Goal: Communication & Community: Answer question/provide support

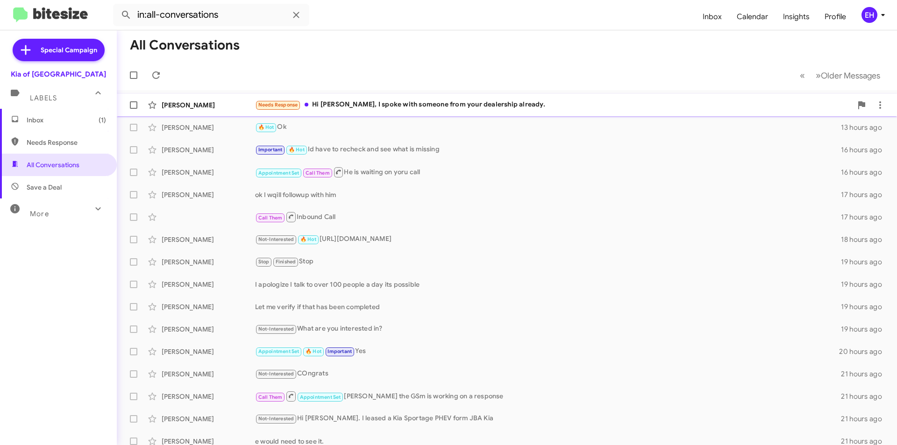
click at [376, 102] on div "Needs Response Hi [PERSON_NAME], I spoke with someone from your dealership alre…" at bounding box center [553, 105] width 597 height 11
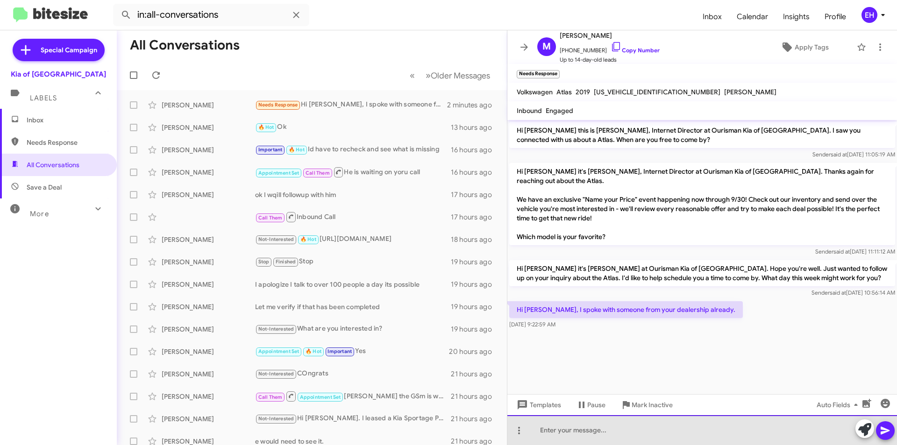
click at [664, 429] on div at bounding box center [702, 430] width 390 height 30
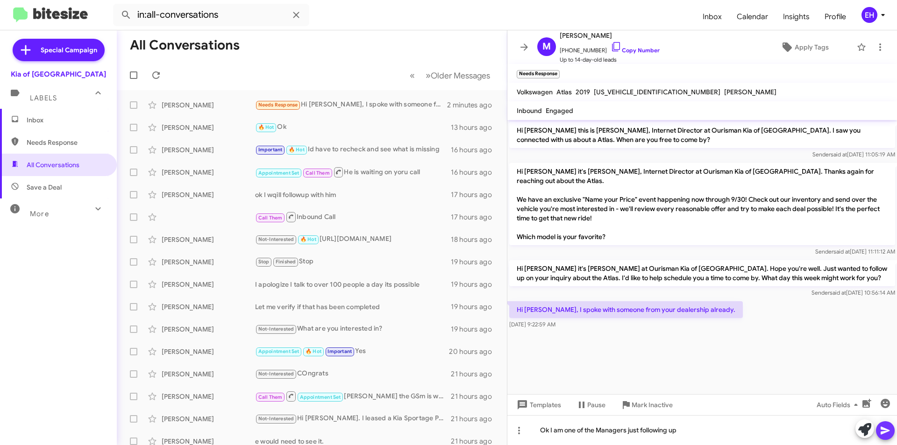
click at [890, 429] on icon at bounding box center [885, 430] width 11 height 11
drag, startPoint x: 36, startPoint y: 149, endPoint x: 42, endPoint y: 148, distance: 6.7
click at [36, 149] on span "Needs Response" at bounding box center [58, 142] width 117 height 22
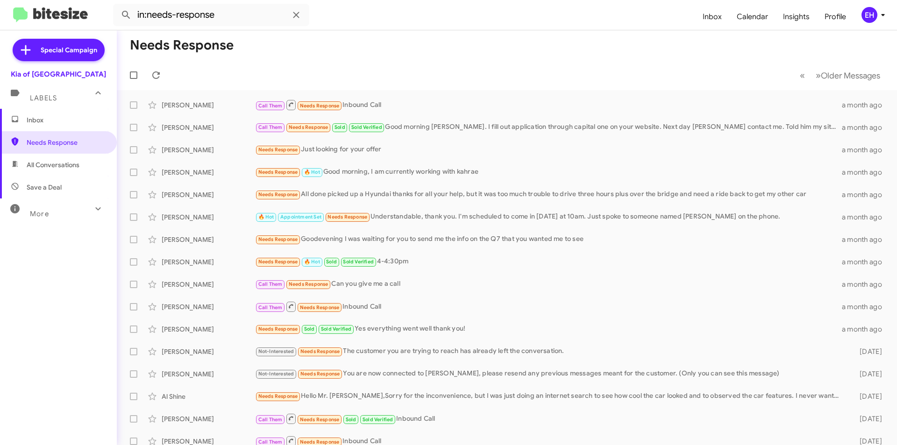
click at [13, 176] on span "All Conversations" at bounding box center [58, 165] width 117 height 22
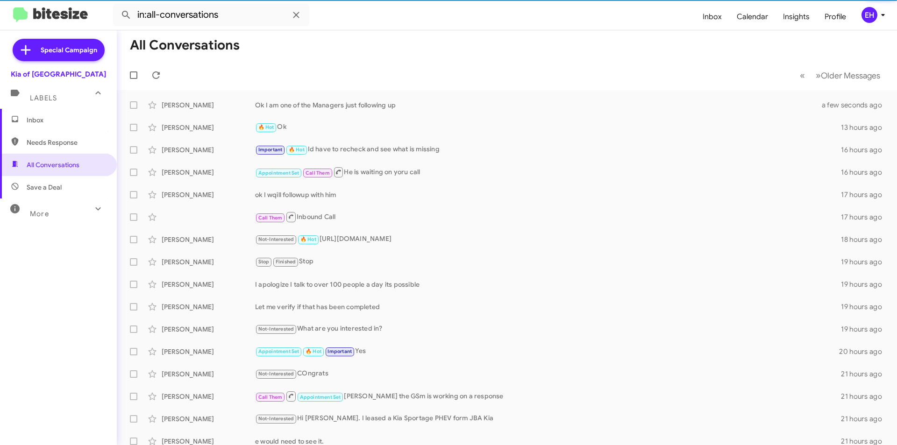
click at [41, 187] on span "Save a Deal" at bounding box center [44, 187] width 35 height 9
type input "in:not-interested"
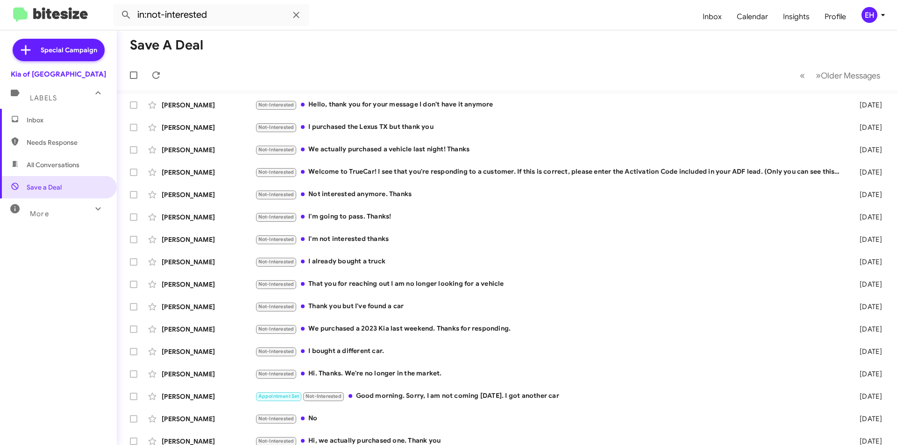
click at [40, 128] on span "Inbox" at bounding box center [58, 120] width 117 height 22
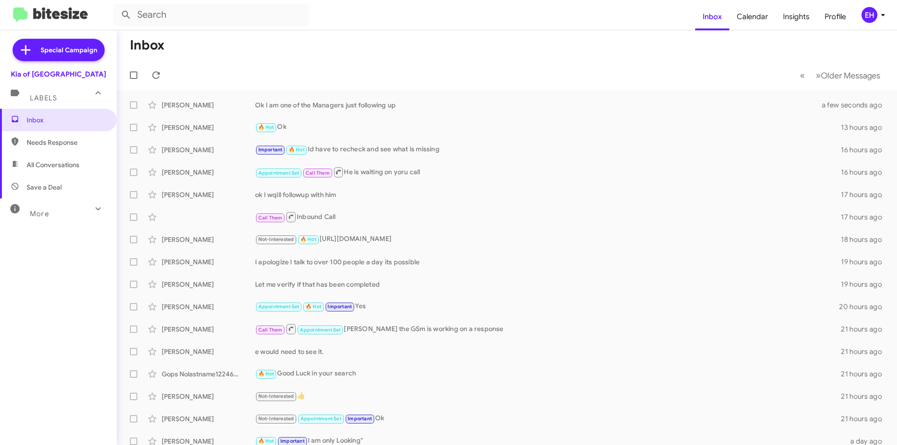
click at [49, 139] on span "Needs Response" at bounding box center [66, 142] width 79 height 9
type input "in:needs-response"
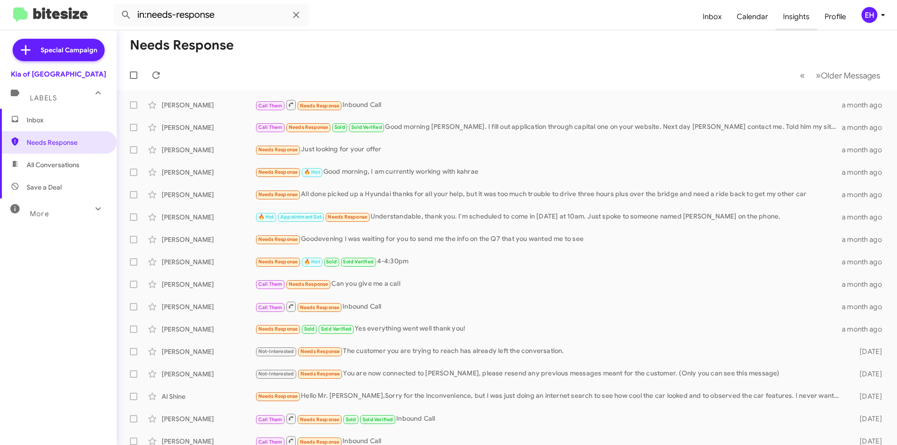
click at [787, 15] on span "Insights" at bounding box center [797, 16] width 42 height 27
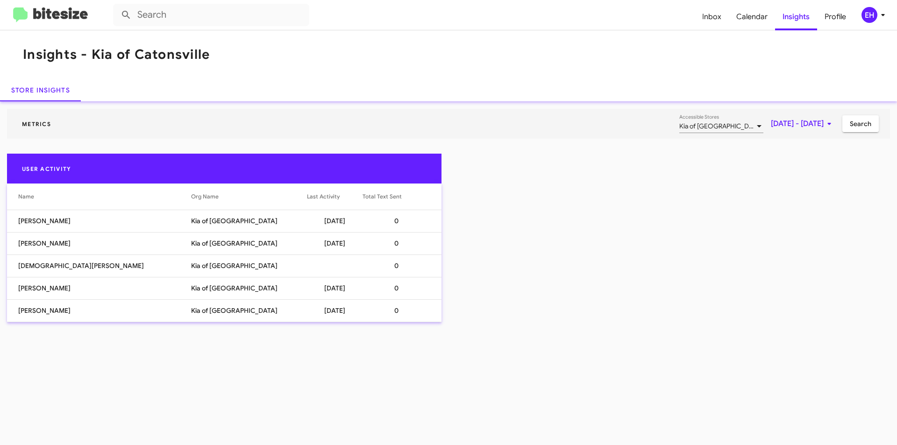
click at [826, 125] on icon at bounding box center [829, 123] width 11 height 11
click at [811, 157] on button "Previous month" at bounding box center [812, 155] width 19 height 19
click at [737, 215] on div "1" at bounding box center [736, 216] width 17 height 17
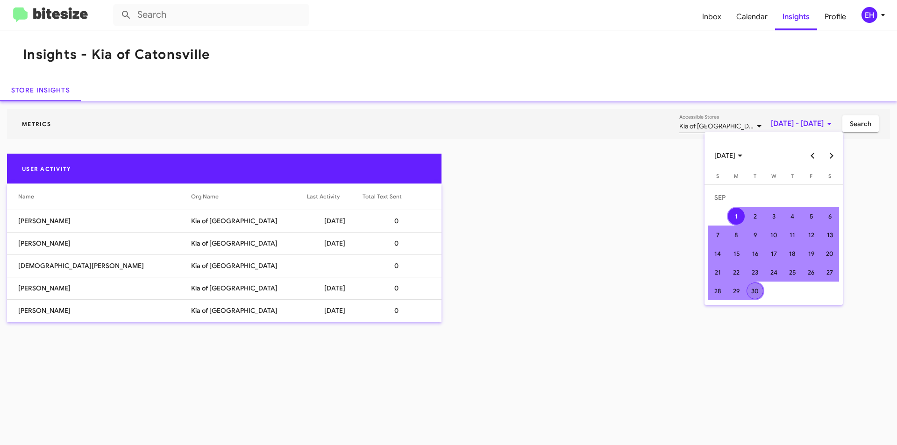
drag, startPoint x: 749, startPoint y: 295, endPoint x: 830, endPoint y: 207, distance: 120.4
click at [749, 295] on div "30" at bounding box center [755, 291] width 17 height 17
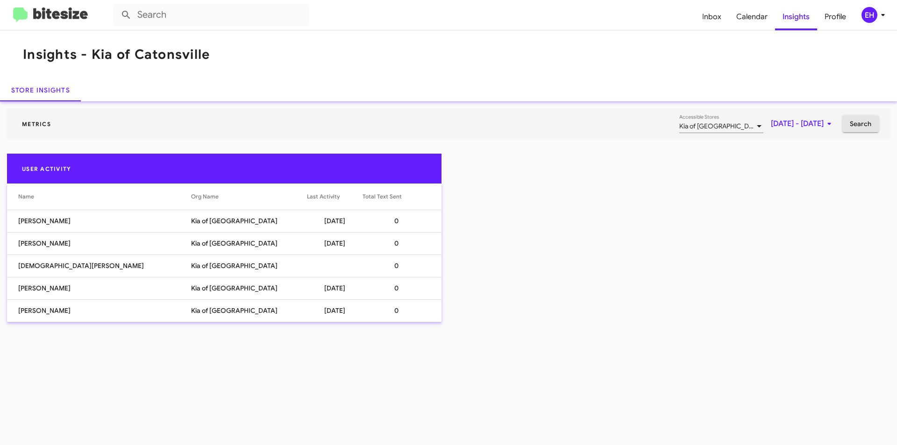
click at [864, 126] on span "Search" at bounding box center [860, 123] width 21 height 17
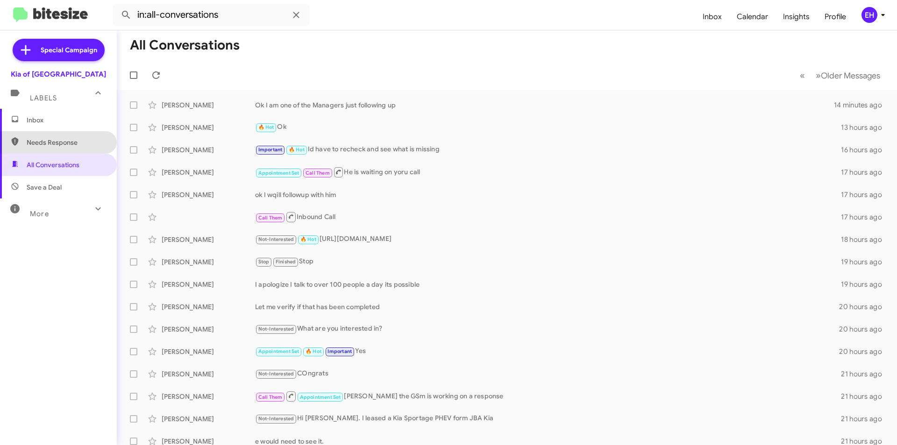
click at [66, 147] on span "Needs Response" at bounding box center [58, 142] width 117 height 22
type input "in:needs-response"
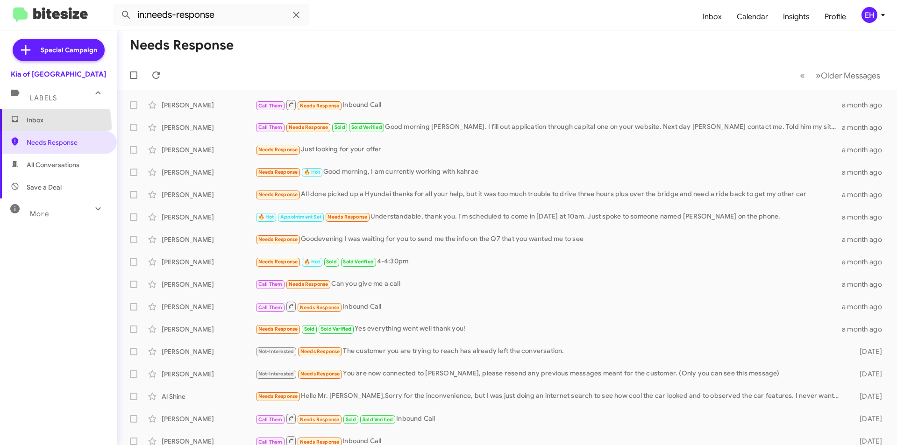
click at [26, 127] on span "Inbox" at bounding box center [58, 120] width 117 height 22
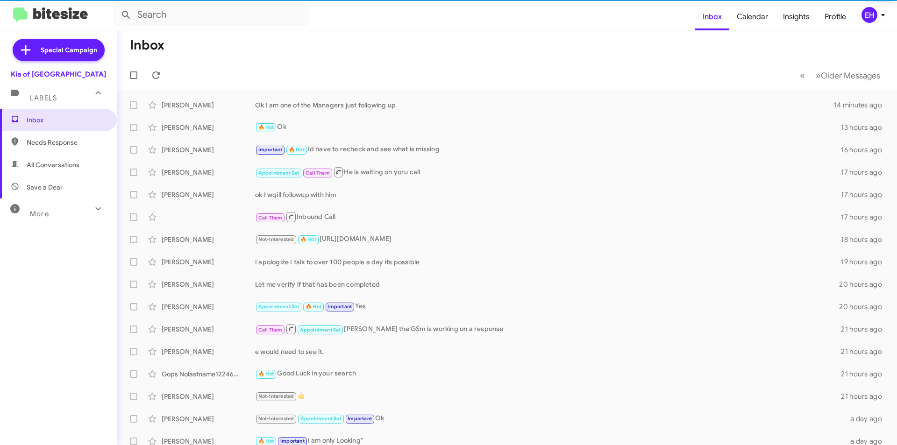
click at [43, 106] on mat-expansion-panel-header "Labels" at bounding box center [58, 94] width 117 height 30
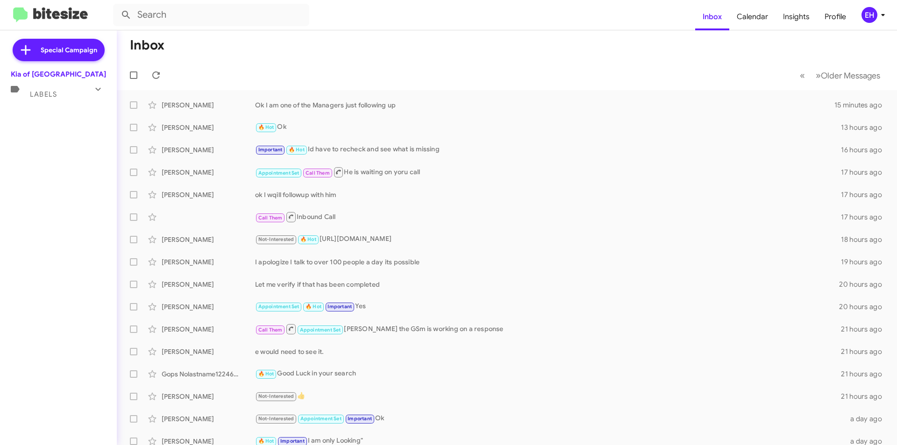
click at [81, 91] on div "Labels" at bounding box center [48, 90] width 83 height 17
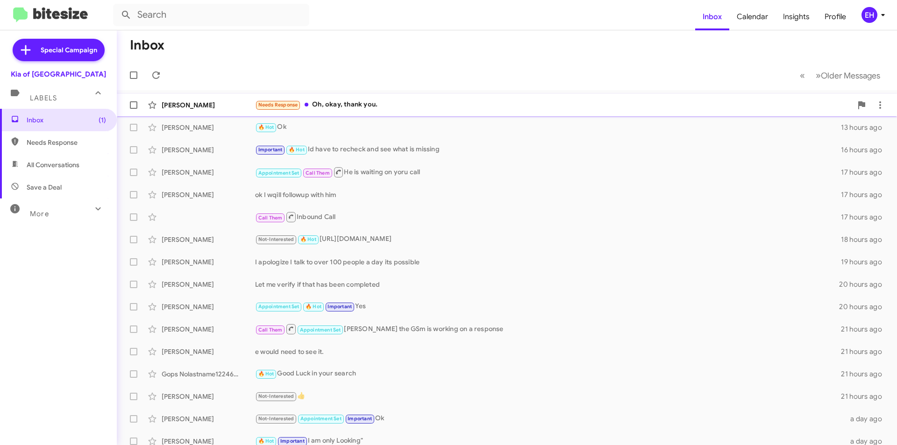
click at [350, 109] on div "Needs Response Oh, okay, thank you." at bounding box center [553, 105] width 597 height 11
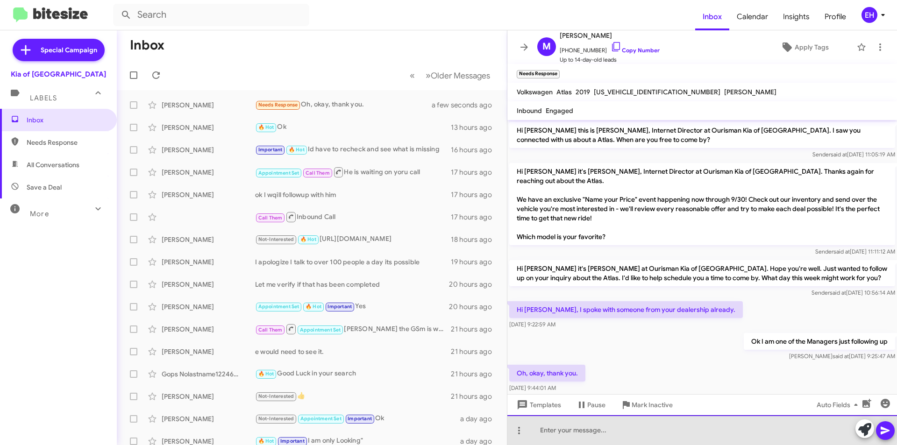
click at [642, 422] on div at bounding box center [702, 430] width 390 height 30
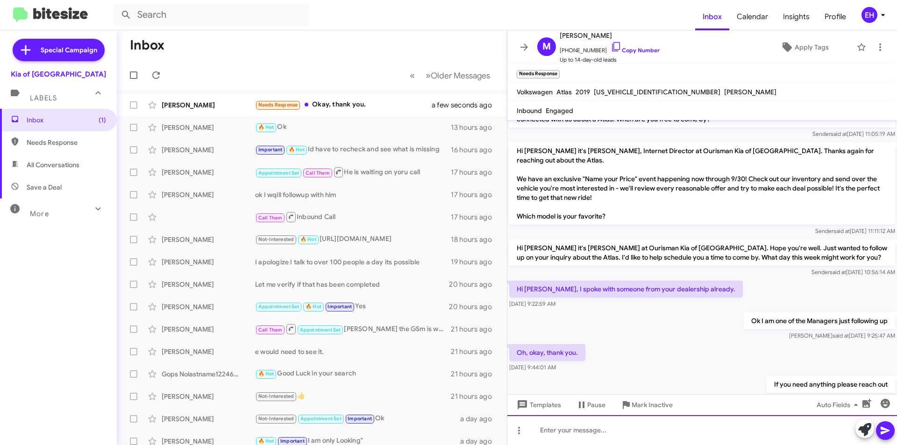
scroll to position [73, 0]
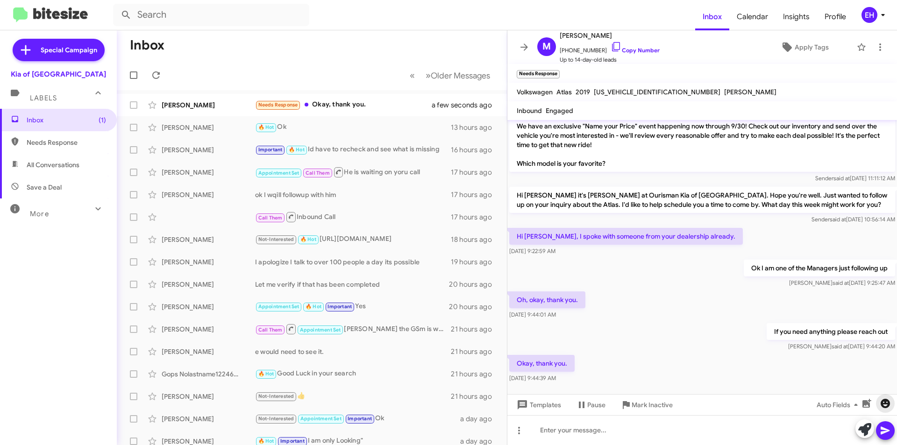
click at [885, 407] on icon "button" at bounding box center [885, 403] width 9 height 9
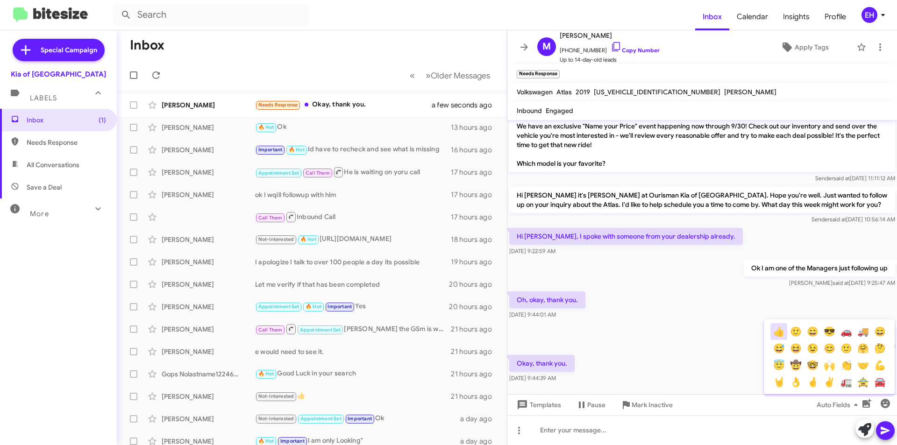
click at [775, 337] on button "👍" at bounding box center [779, 331] width 17 height 17
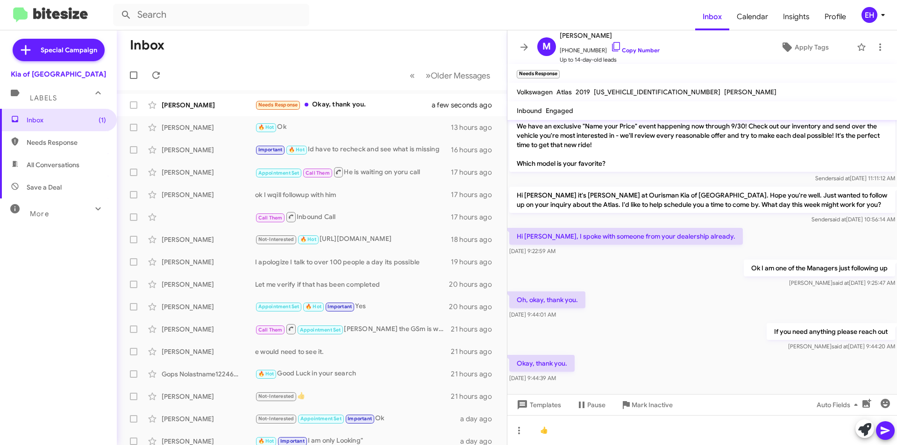
click at [886, 429] on icon at bounding box center [885, 430] width 11 height 11
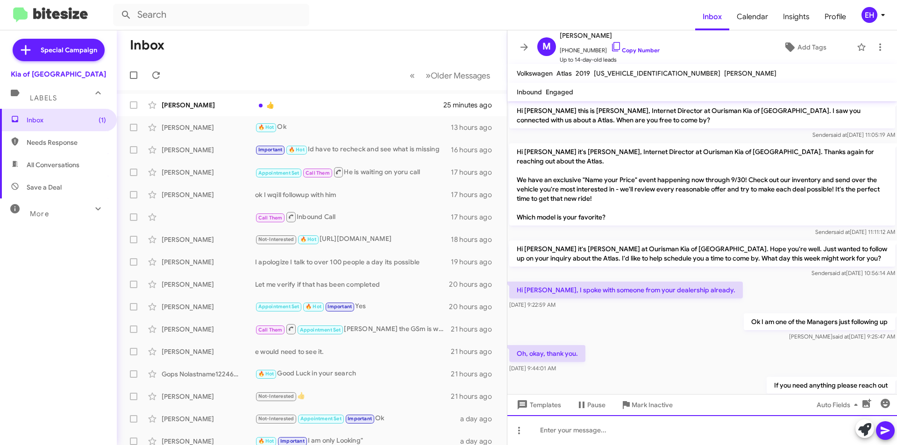
scroll to position [0, 0]
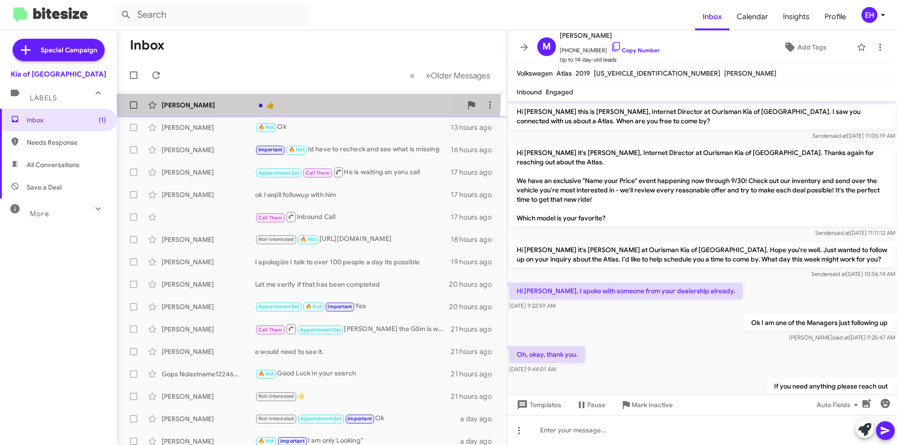
click at [298, 98] on div "[PERSON_NAME] 👍 25 minutes ago" at bounding box center [311, 105] width 375 height 19
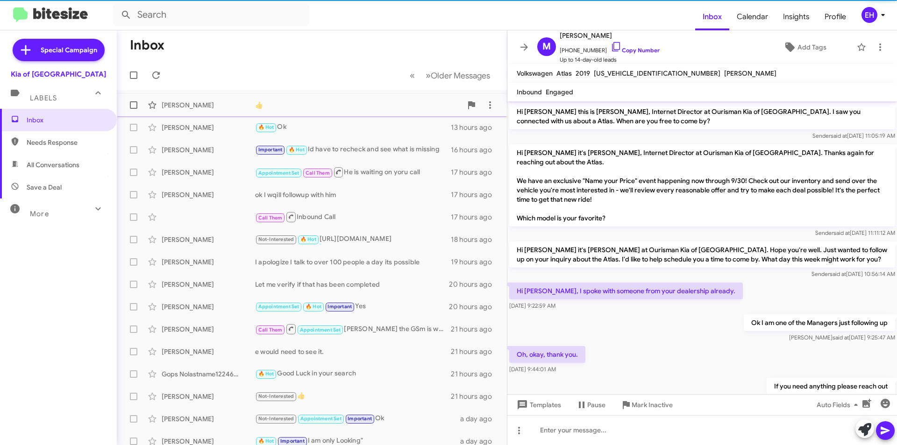
click at [306, 101] on div "👍" at bounding box center [358, 104] width 207 height 9
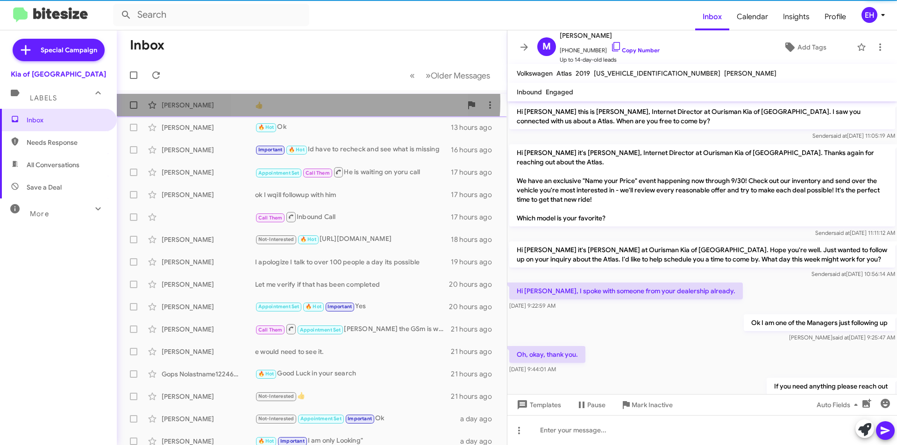
click at [306, 101] on div "👍" at bounding box center [358, 104] width 207 height 9
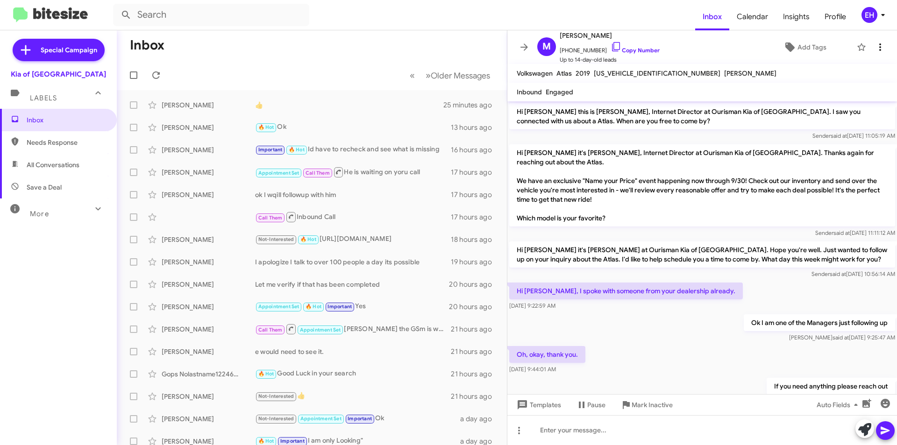
click at [871, 41] on button at bounding box center [880, 47] width 19 height 19
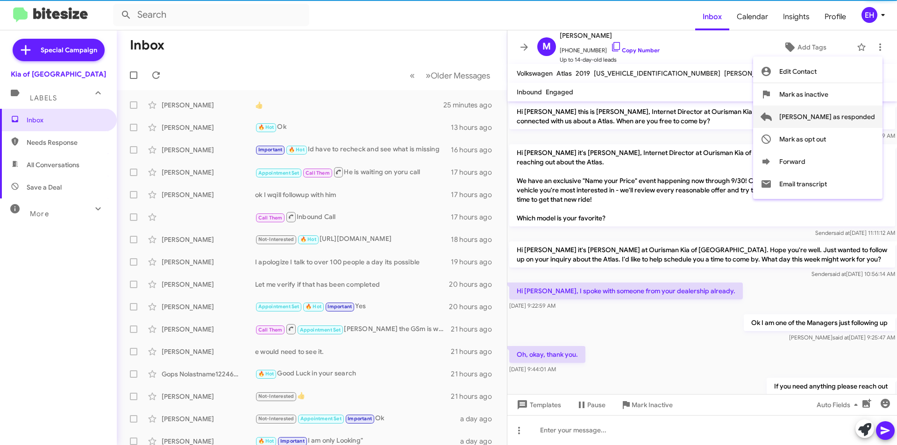
click at [864, 123] on span "[PERSON_NAME] as responded" at bounding box center [827, 117] width 96 height 22
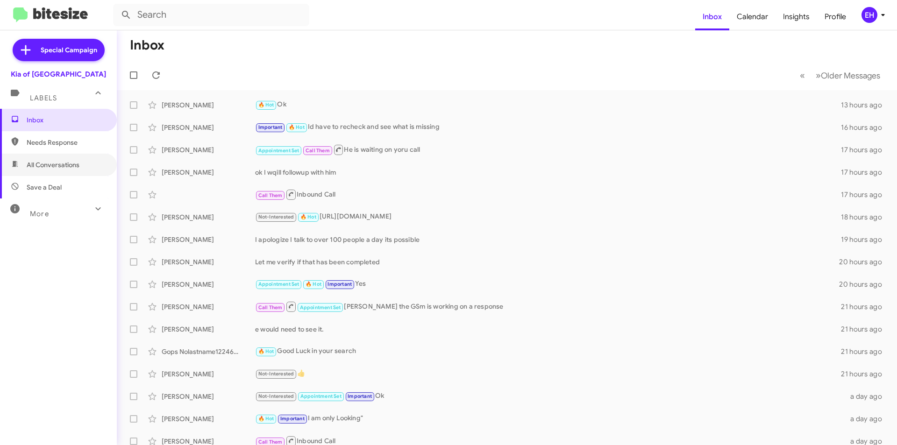
click at [57, 166] on span "All Conversations" at bounding box center [53, 164] width 53 height 9
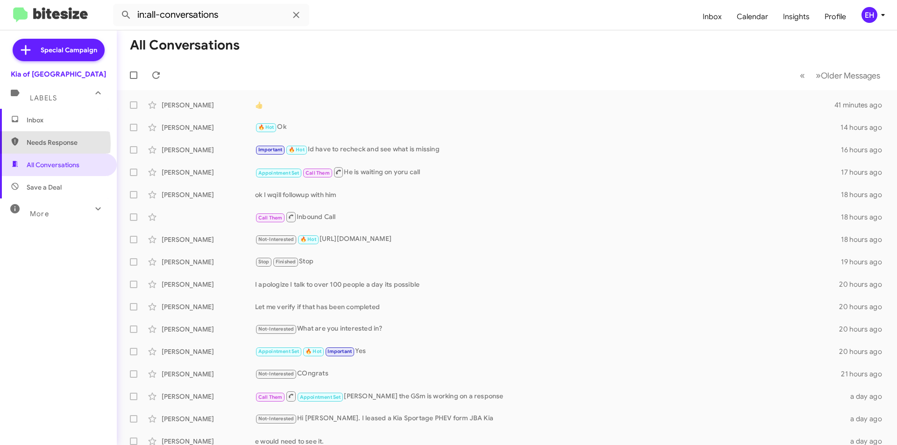
click at [32, 144] on span "Needs Response" at bounding box center [66, 142] width 79 height 9
type input "in:needs-response"
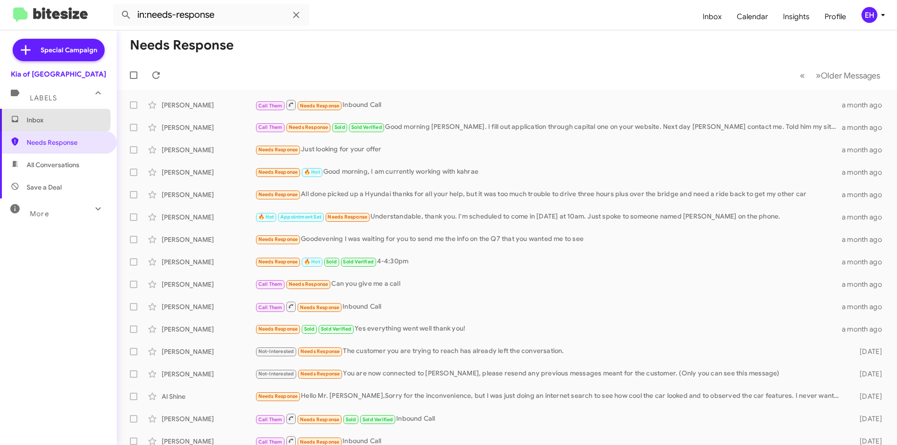
click at [43, 119] on span "Inbox" at bounding box center [66, 119] width 79 height 9
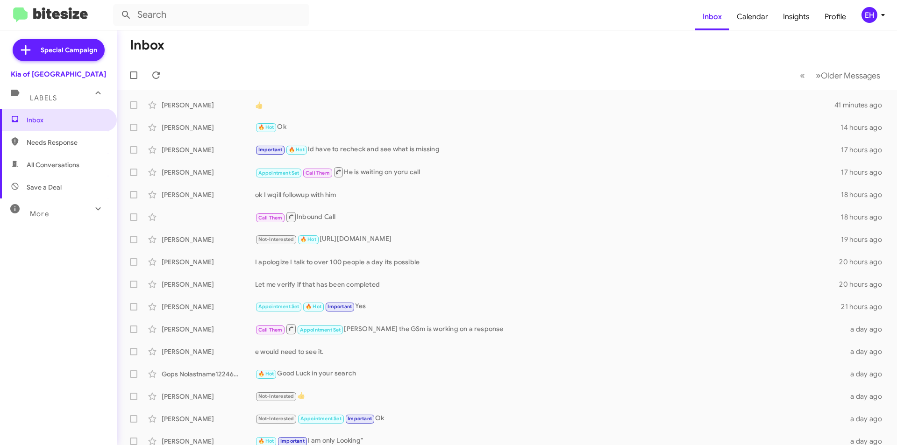
click at [50, 143] on span "Needs Response" at bounding box center [66, 142] width 79 height 9
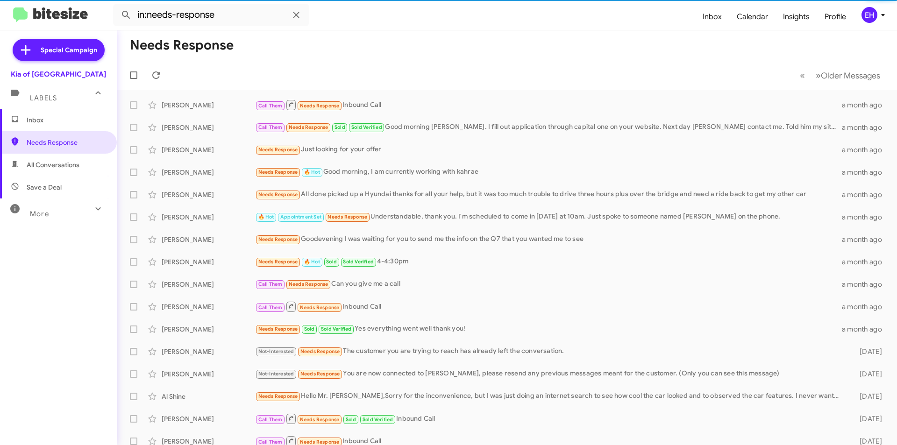
click at [52, 169] on span "All Conversations" at bounding box center [53, 164] width 53 height 9
type input "in:all-conversations"
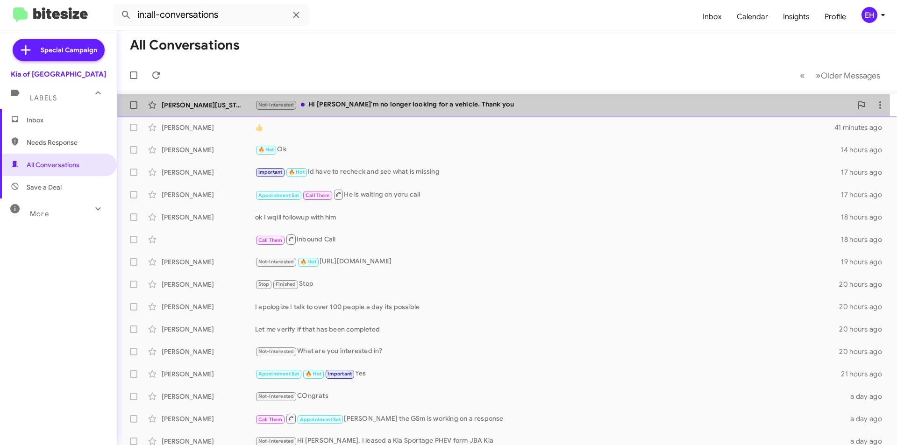
click at [458, 108] on div "Not-Interested Hi [PERSON_NAME]'m no longer looking for a vehicle. Thank you" at bounding box center [553, 105] width 597 height 11
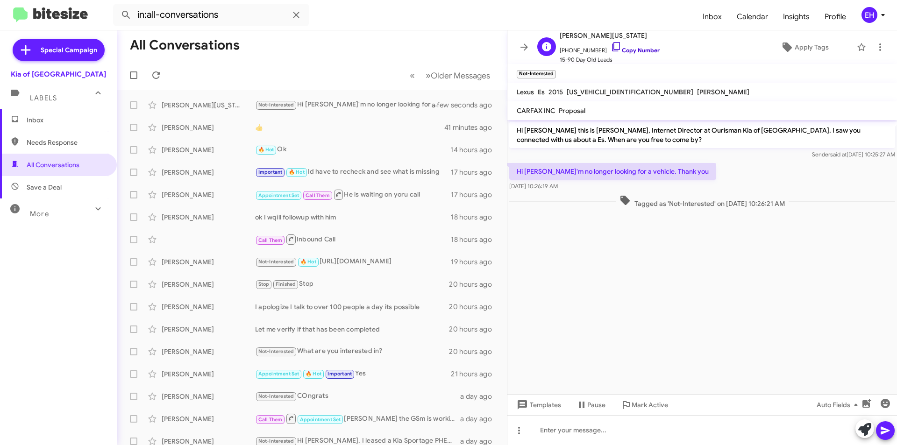
click at [633, 50] on link "Copy Number" at bounding box center [635, 50] width 49 height 7
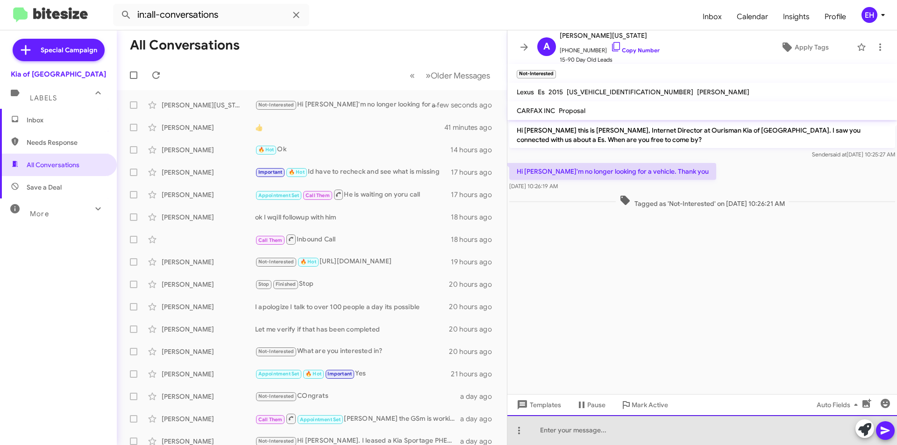
click at [658, 429] on div at bounding box center [702, 430] width 390 height 30
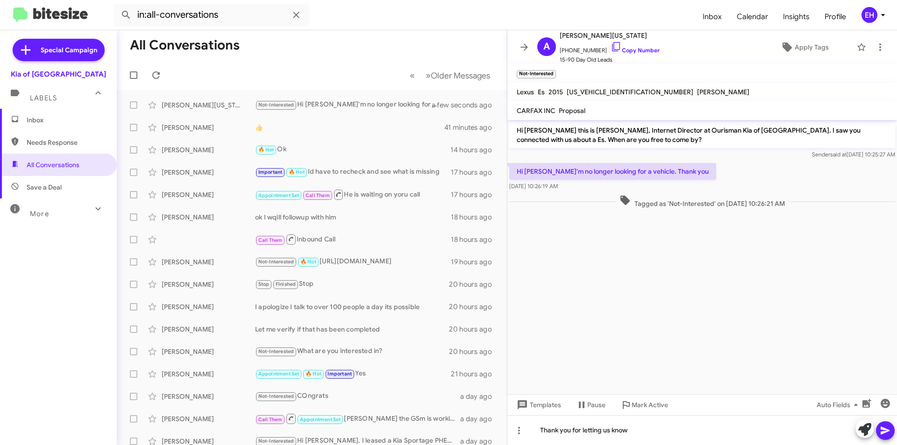
click at [880, 429] on icon at bounding box center [885, 430] width 11 height 11
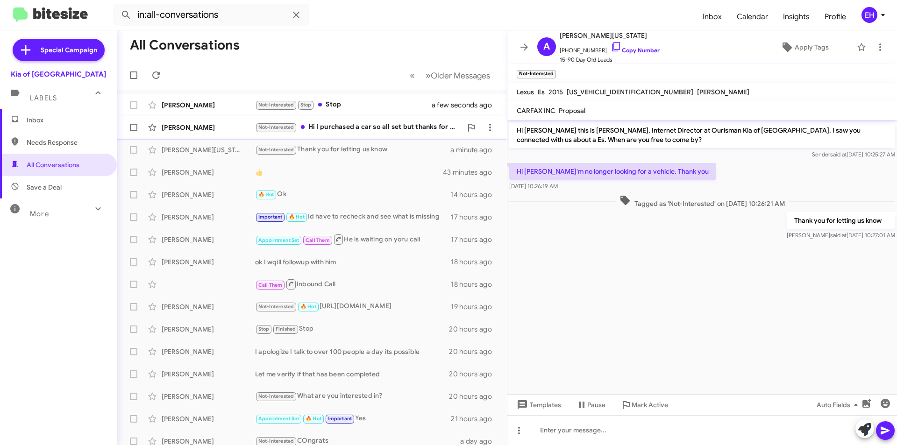
click at [361, 128] on div "Not-Interested Hi I purchased a car so all set but thanks for the reach out" at bounding box center [358, 127] width 207 height 11
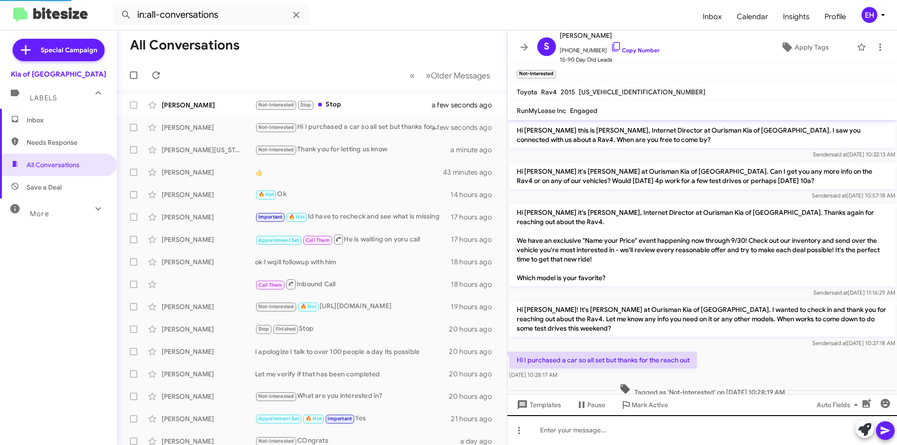
scroll to position [19, 0]
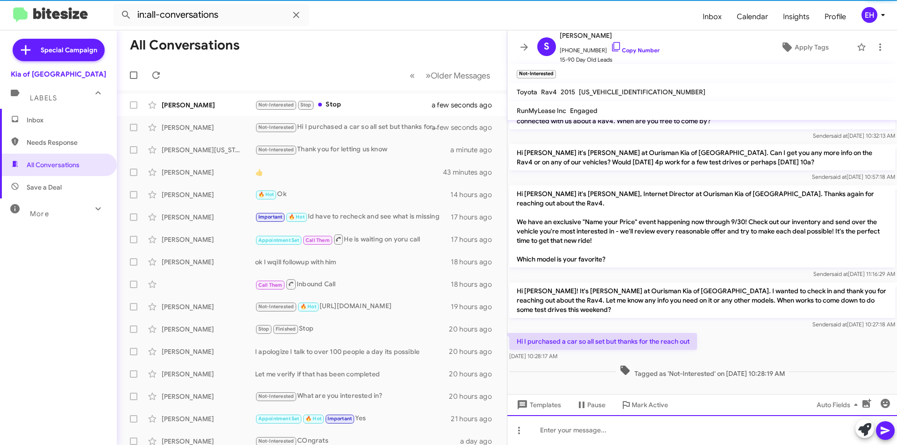
click at [635, 423] on div at bounding box center [702, 430] width 390 height 30
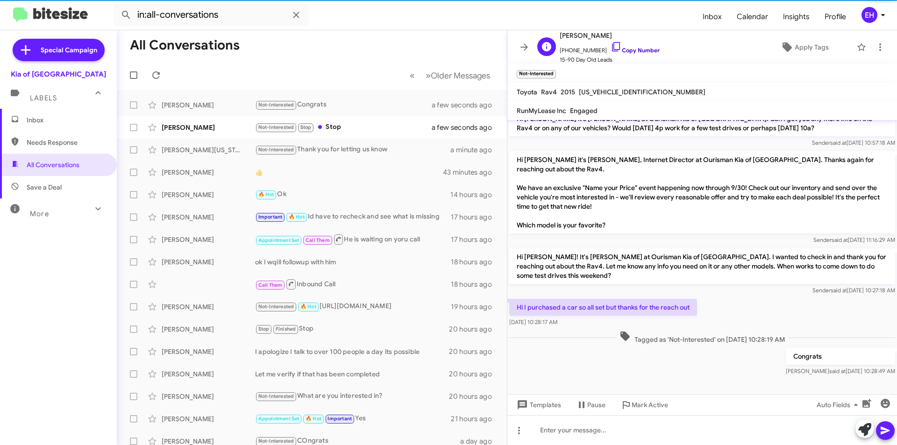
click at [632, 52] on link "Copy Number" at bounding box center [635, 50] width 49 height 7
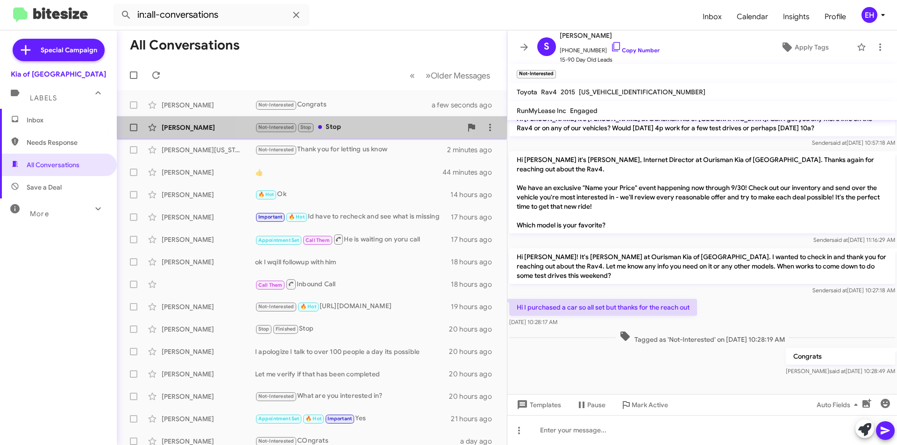
click at [338, 129] on div "Not-Interested Stop Stop" at bounding box center [358, 127] width 207 height 11
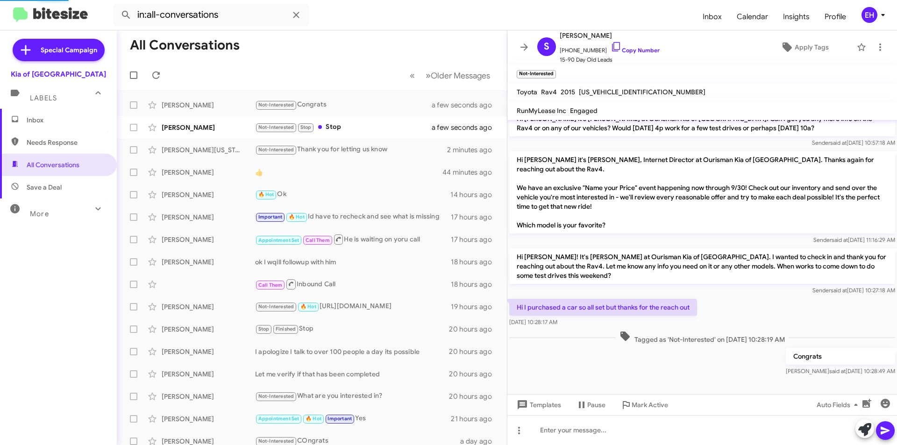
scroll to position [499, 0]
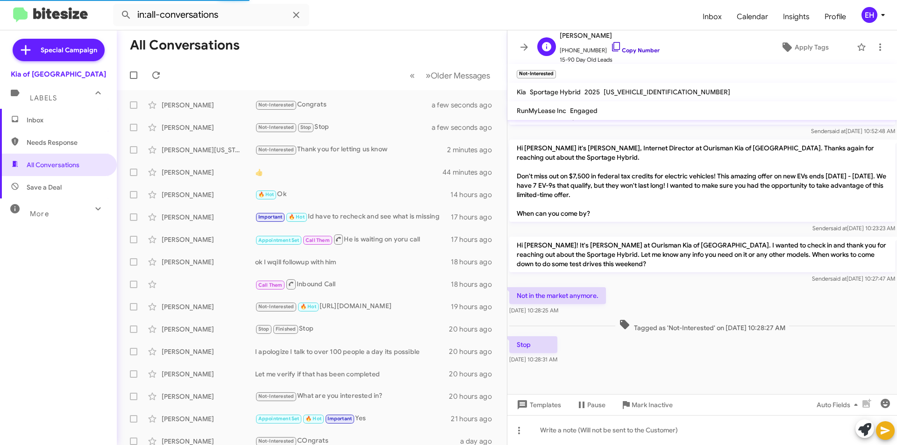
click at [645, 49] on link "Copy Number" at bounding box center [635, 50] width 49 height 7
click at [637, 410] on span "Mark Inactive" at bounding box center [652, 405] width 41 height 17
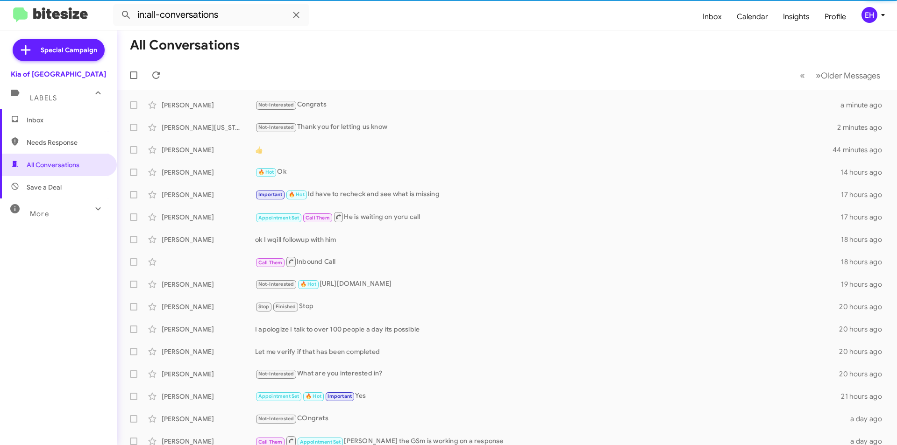
click at [50, 123] on span "Inbox" at bounding box center [66, 119] width 79 height 9
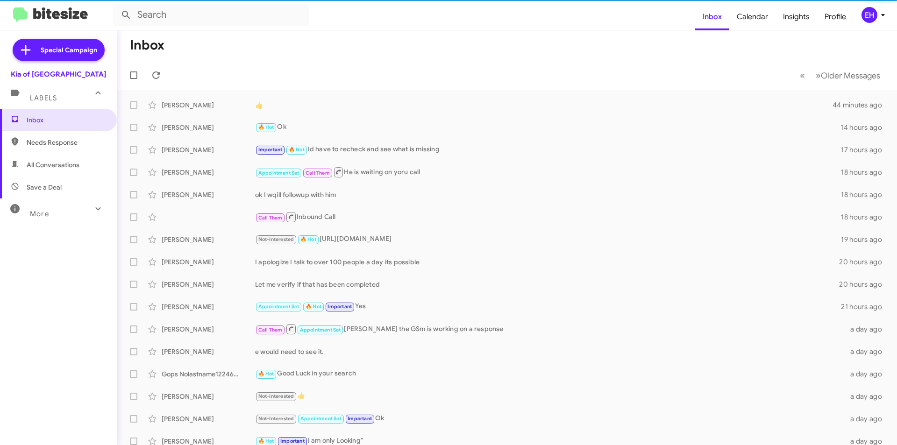
click at [41, 148] on span "Needs Response" at bounding box center [58, 142] width 117 height 22
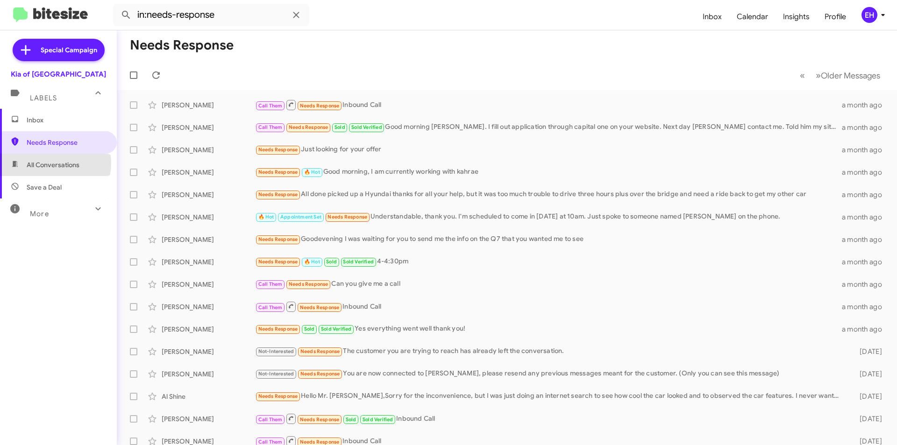
click at [53, 164] on span "All Conversations" at bounding box center [53, 164] width 53 height 9
type input "in:all-conversations"
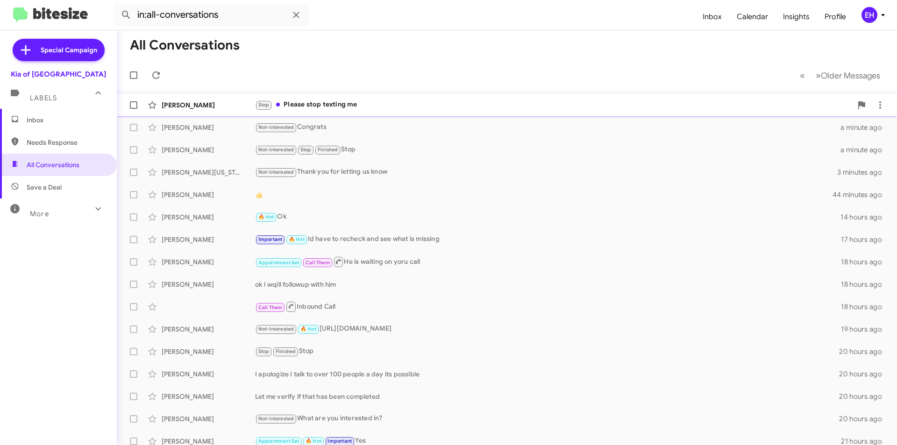
click at [340, 101] on div "Stop Please stop texting me" at bounding box center [553, 105] width 597 height 11
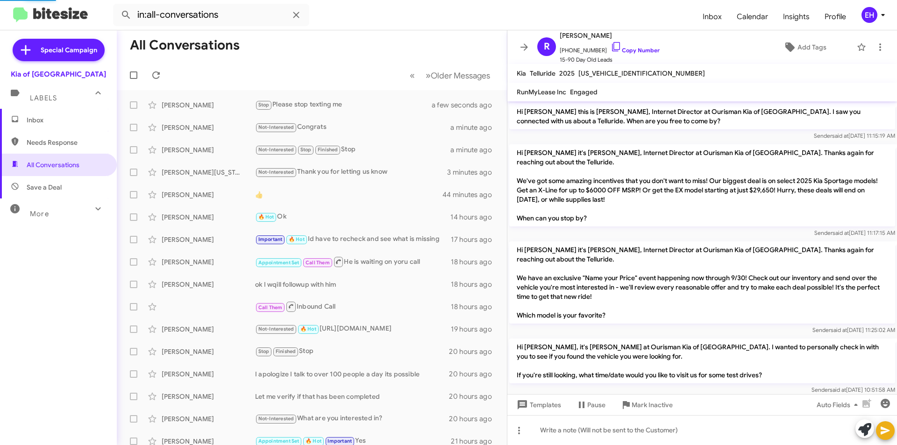
scroll to position [198, 0]
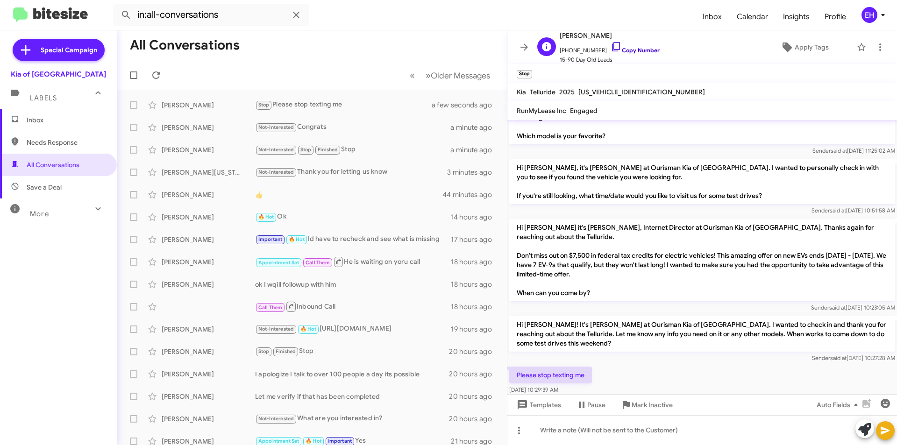
click at [631, 49] on link "Copy Number" at bounding box center [635, 50] width 49 height 7
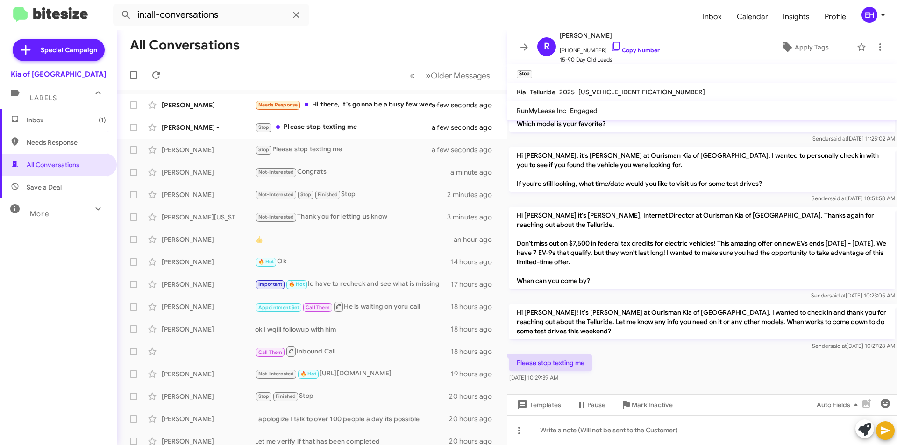
scroll to position [217, 0]
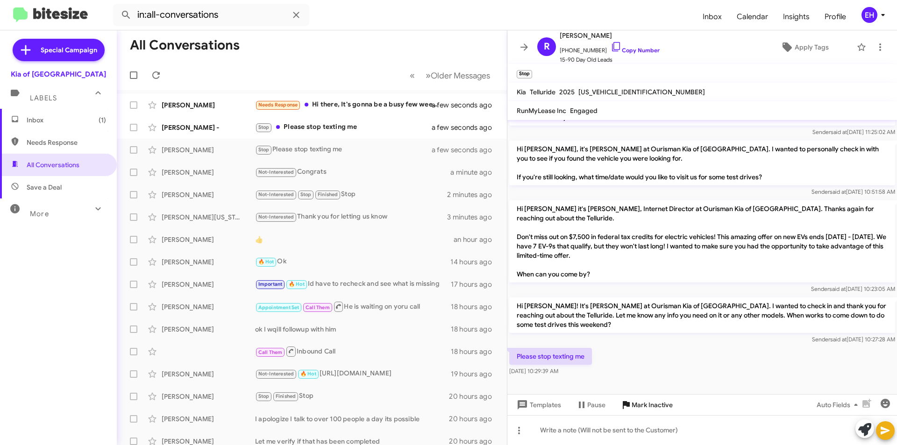
click at [649, 404] on span "Mark Inactive" at bounding box center [652, 405] width 41 height 17
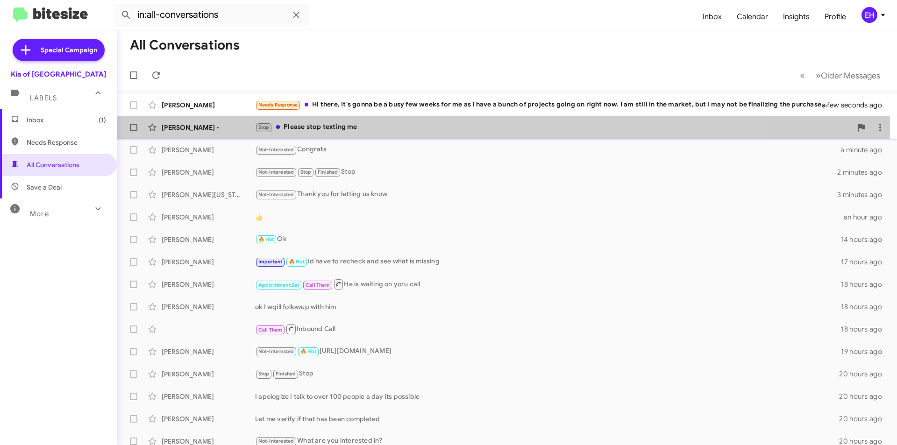
click at [354, 126] on div "Stop Please stop texting me" at bounding box center [553, 127] width 597 height 11
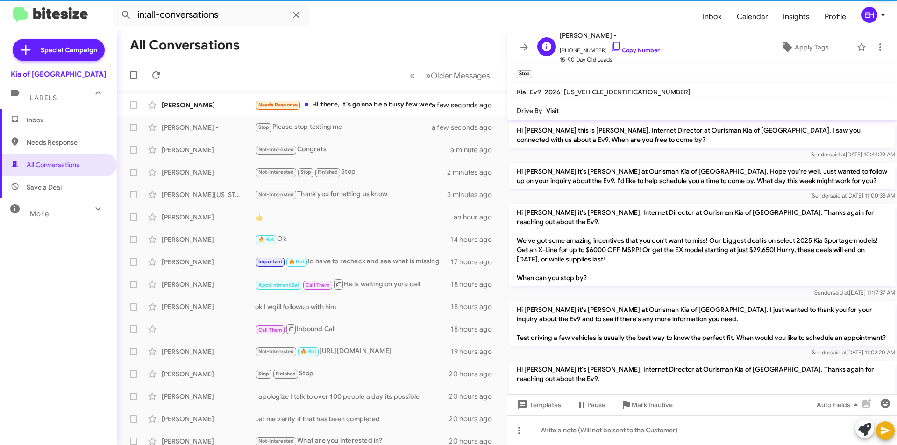
scroll to position [285, 0]
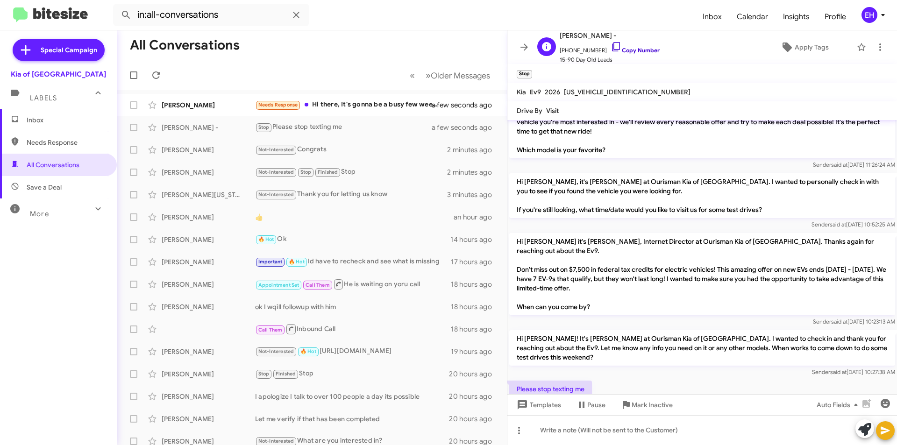
click at [647, 52] on link "Copy Number" at bounding box center [635, 50] width 49 height 7
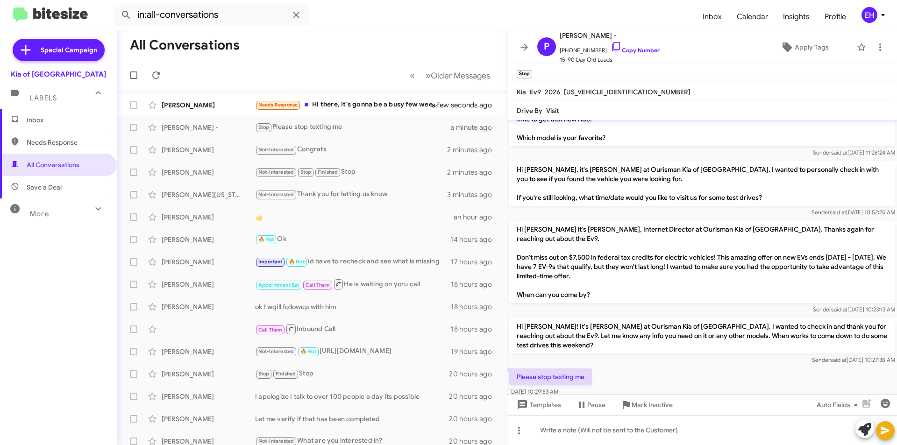
scroll to position [304, 0]
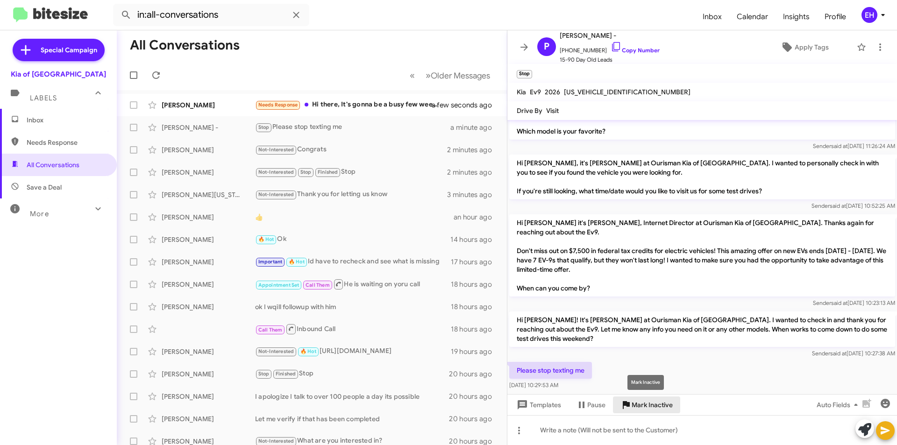
click at [659, 412] on span "Mark Inactive" at bounding box center [652, 405] width 41 height 17
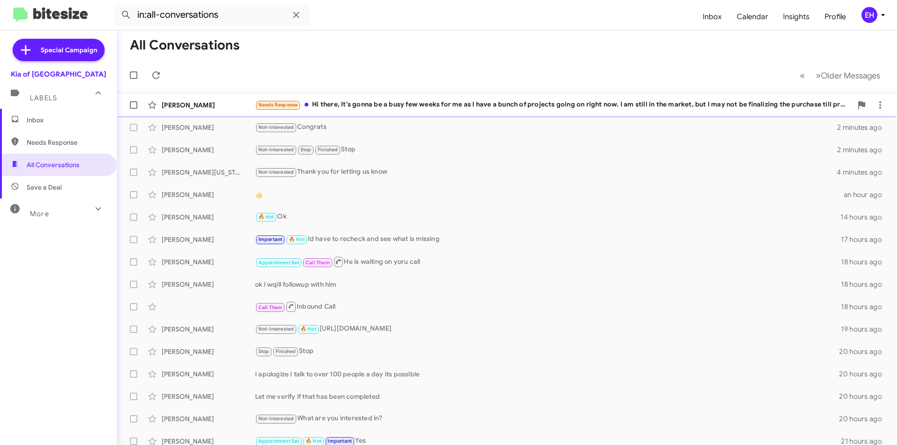
click at [412, 102] on div "Needs Response Hi there, It's gonna be a busy few weeks for me as I have a bunc…" at bounding box center [553, 105] width 597 height 11
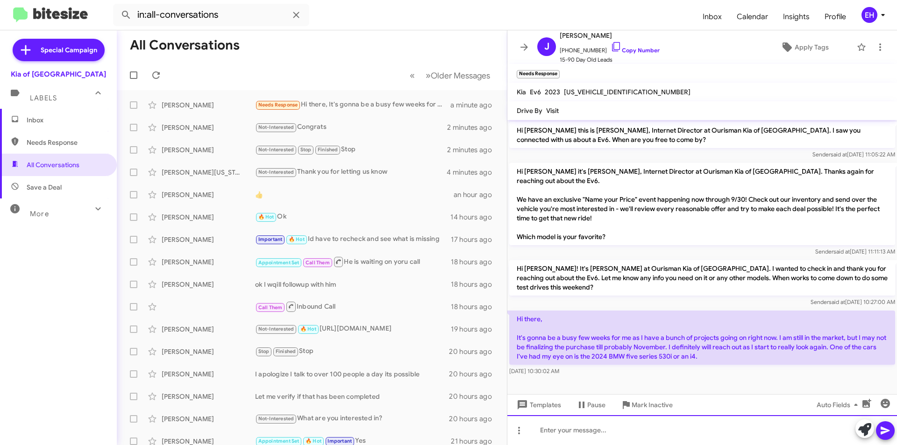
click at [618, 427] on div at bounding box center [702, 430] width 390 height 30
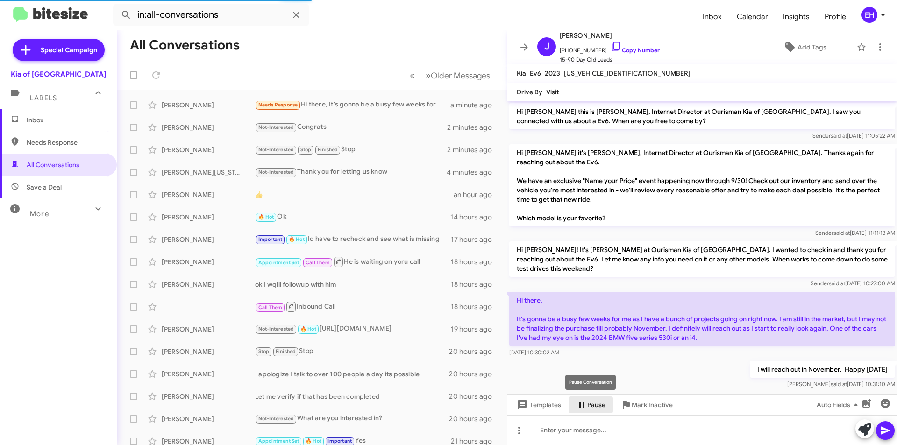
click at [576, 407] on icon at bounding box center [581, 405] width 11 height 11
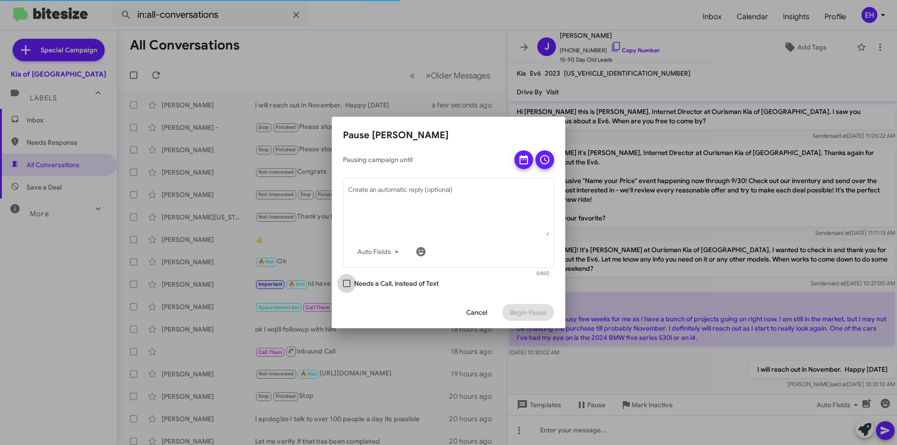
click at [346, 287] on span at bounding box center [346, 283] width 7 height 7
click at [346, 287] on input "Needs a Call, instead of Text" at bounding box center [346, 287] width 0 height 0
checkbox input "true"
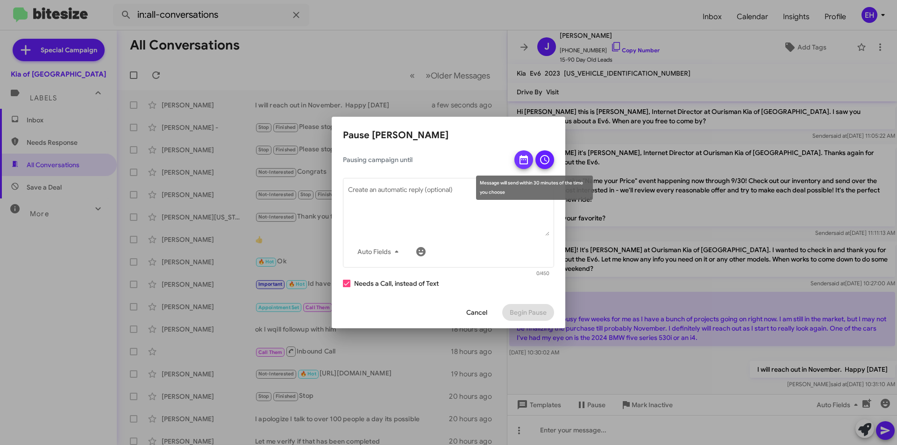
click at [524, 157] on icon at bounding box center [524, 159] width 8 height 9
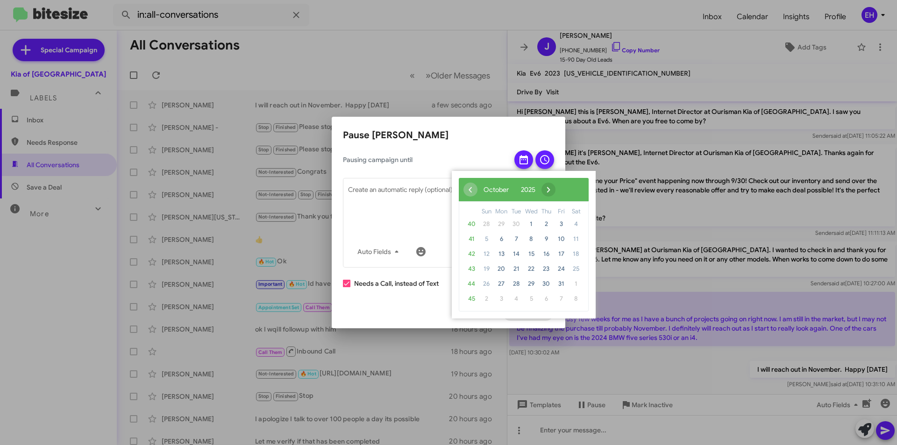
click at [556, 188] on span "›" at bounding box center [549, 190] width 14 height 14
click at [578, 221] on span "1" at bounding box center [576, 224] width 15 height 15
click at [484, 239] on span "2" at bounding box center [486, 239] width 15 height 15
click at [496, 240] on span "3" at bounding box center [501, 239] width 15 height 15
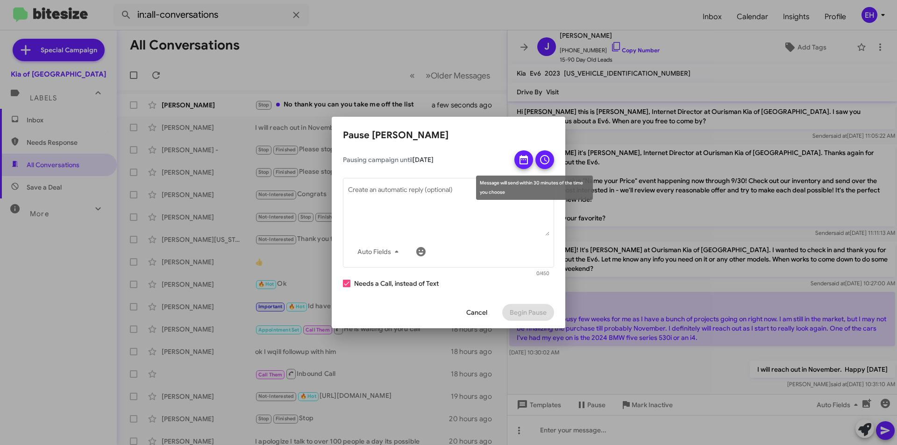
click at [544, 162] on icon at bounding box center [544, 159] width 11 height 11
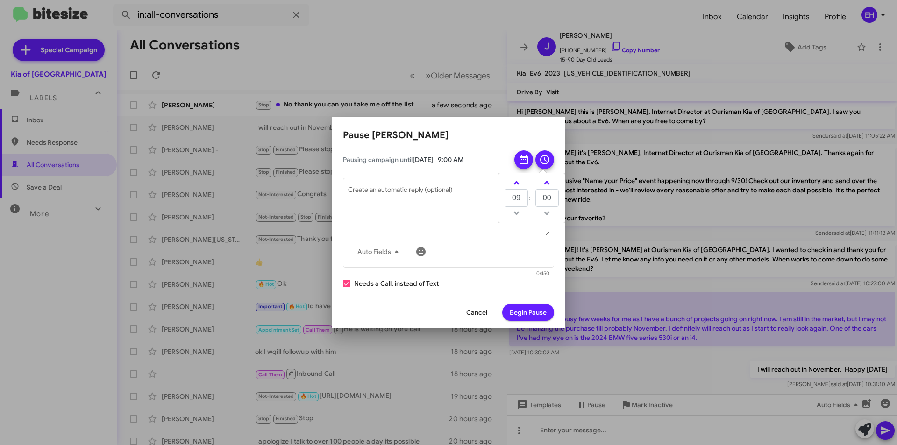
click at [526, 313] on span "Begin Pause" at bounding box center [528, 312] width 37 height 17
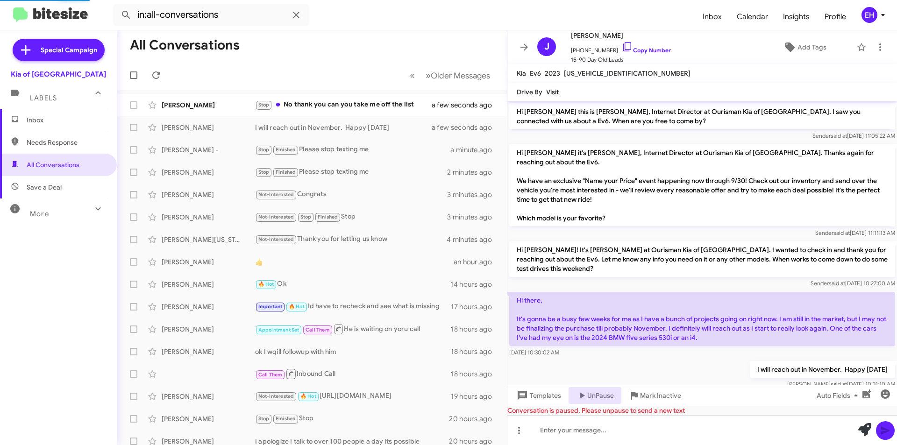
scroll to position [88, 0]
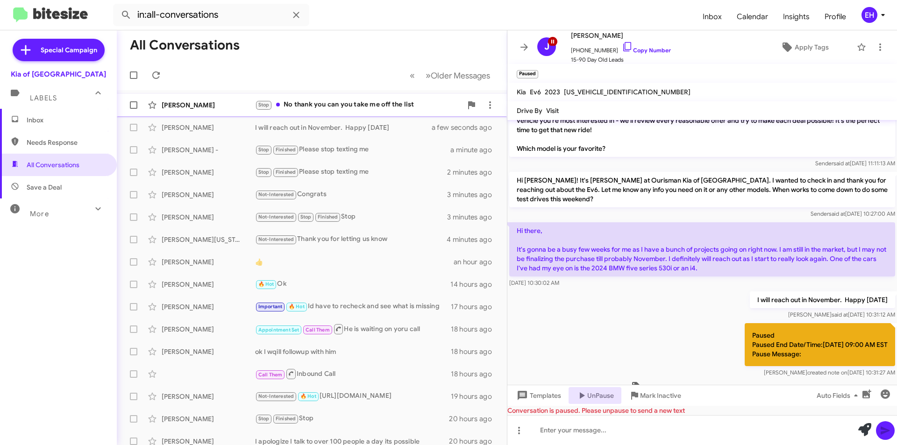
click at [324, 107] on div "Stop No thank you can you take me off the list" at bounding box center [358, 105] width 207 height 11
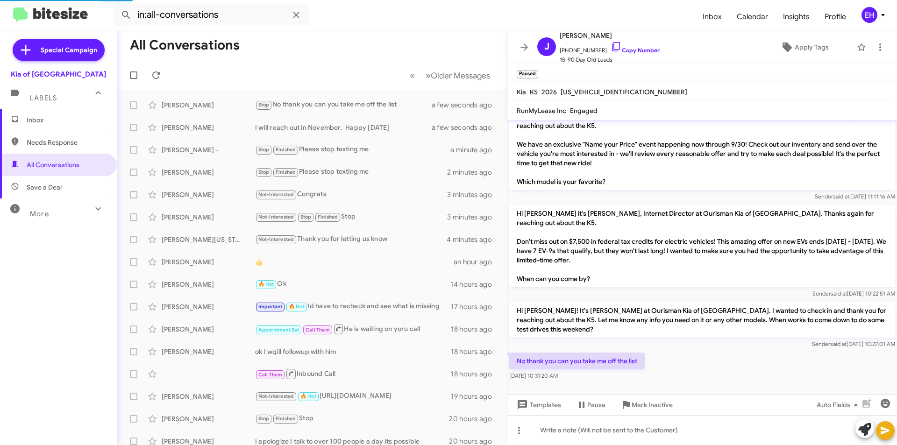
scroll to position [55, 0]
click at [642, 49] on link "Copy Number" at bounding box center [635, 50] width 49 height 7
drag, startPoint x: 650, startPoint y: 408, endPoint x: 636, endPoint y: 410, distance: 14.1
click at [650, 408] on span "Mark Inactive" at bounding box center [652, 405] width 41 height 17
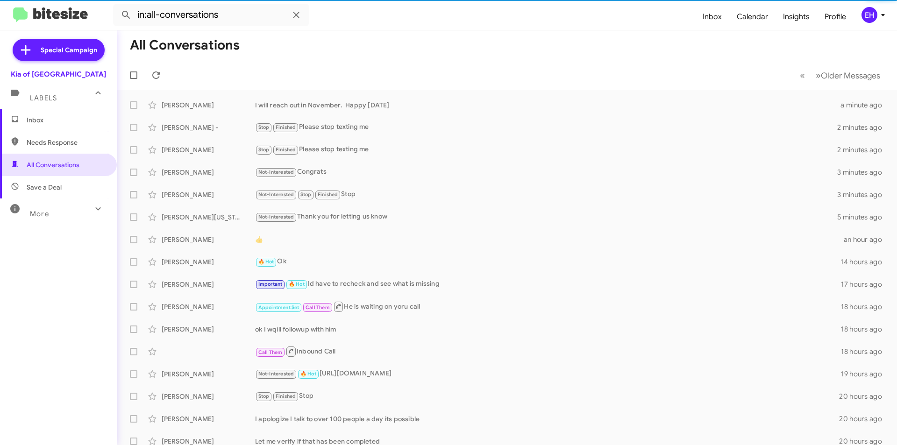
click at [34, 140] on span "Needs Response" at bounding box center [66, 142] width 79 height 9
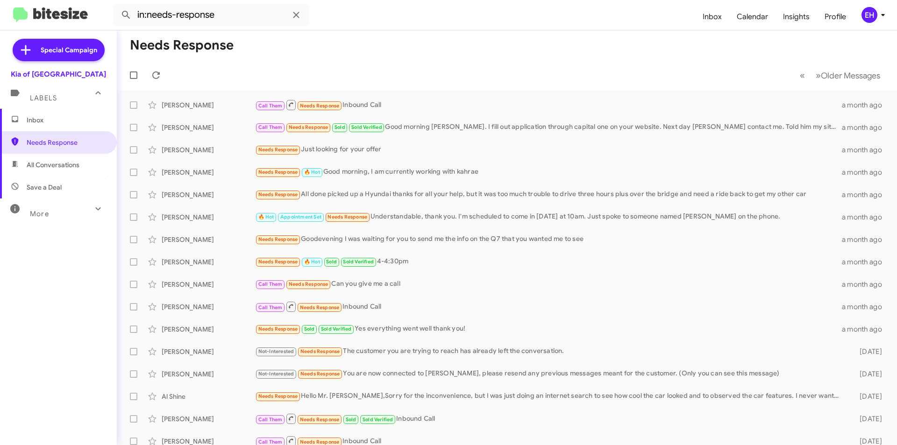
click at [79, 173] on span "All Conversations" at bounding box center [58, 165] width 117 height 22
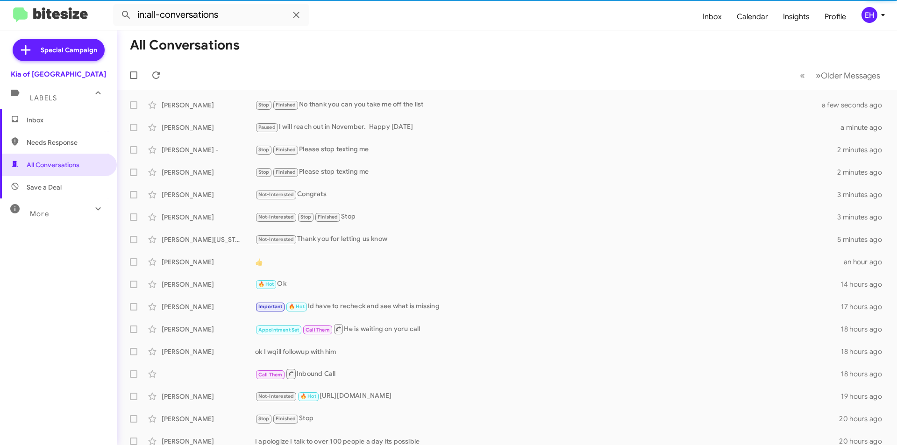
click at [58, 190] on span "Save a Deal" at bounding box center [44, 187] width 35 height 9
type input "in:not-interested"
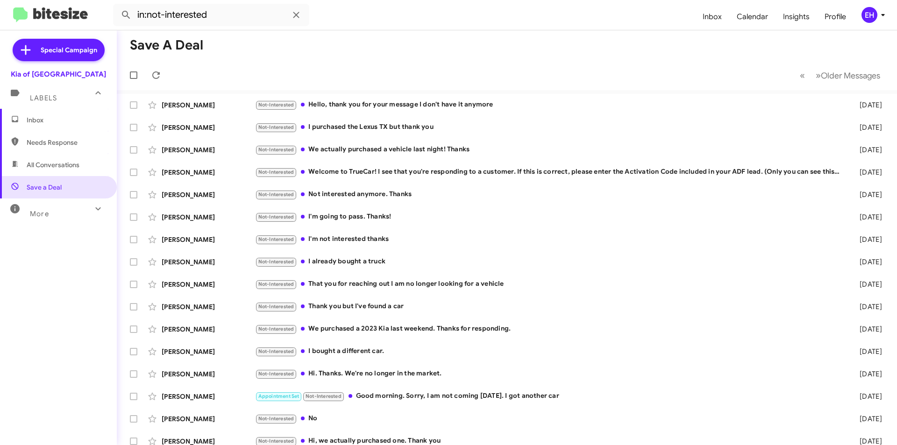
click at [58, 118] on span "Inbox" at bounding box center [66, 119] width 79 height 9
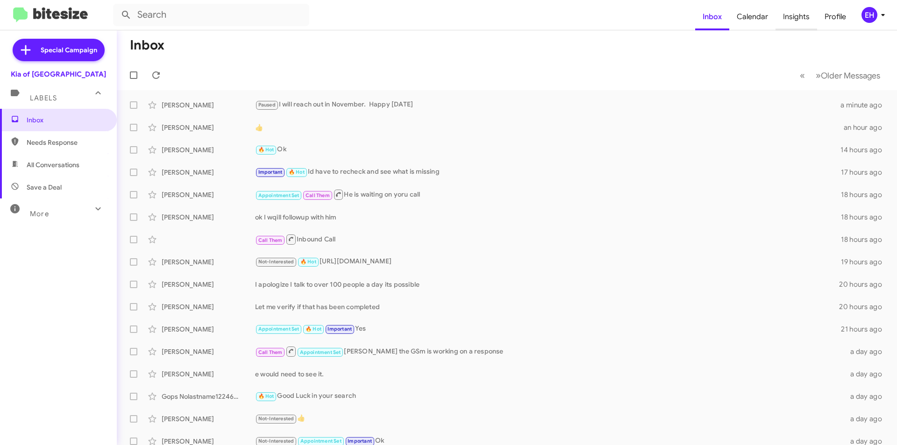
click at [795, 15] on span "Insights" at bounding box center [797, 16] width 42 height 27
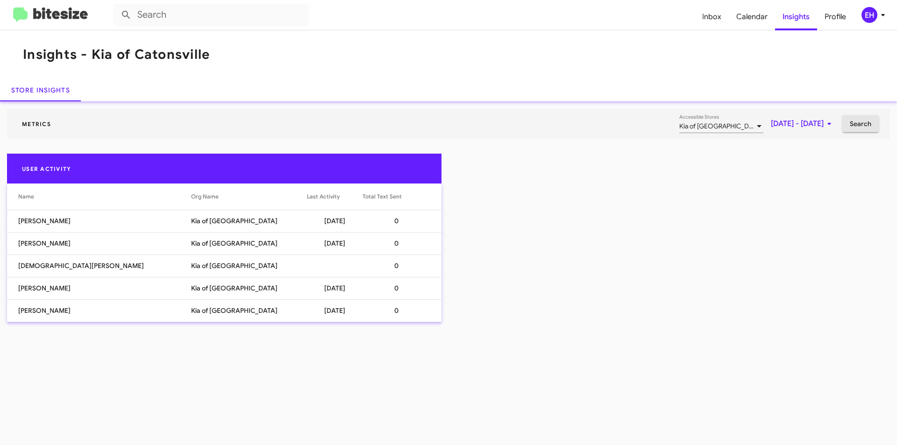
click at [877, 118] on button "Search" at bounding box center [860, 123] width 36 height 17
click at [719, 22] on span "Inbox" at bounding box center [712, 16] width 34 height 27
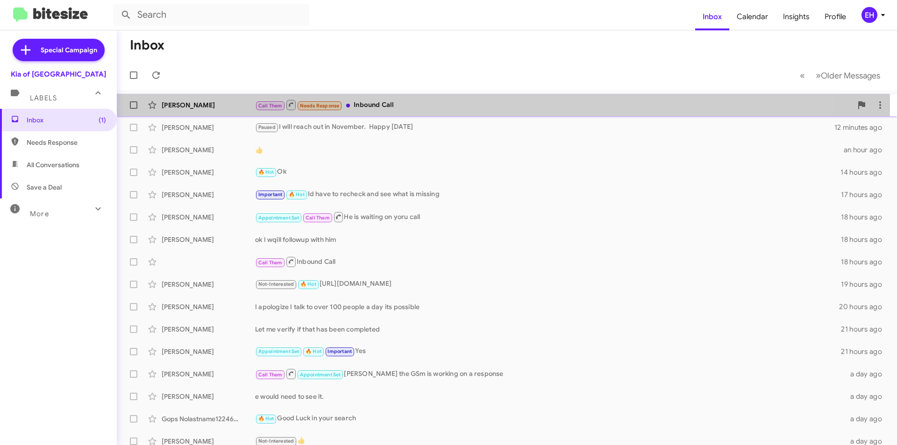
click at [387, 106] on div "Call Them Needs Response Inbound Call" at bounding box center [553, 105] width 597 height 12
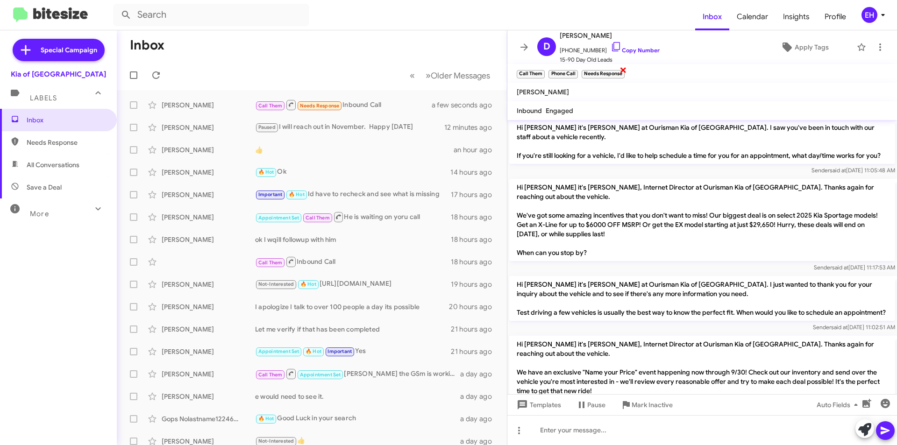
scroll to position [267, 0]
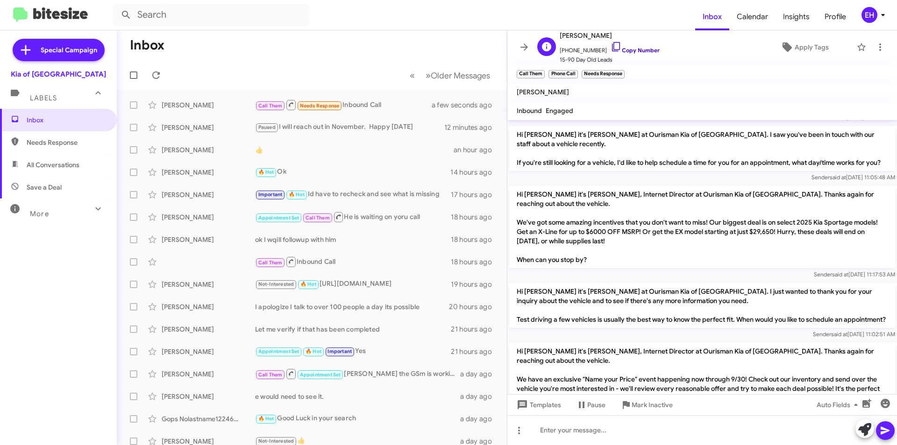
click at [626, 52] on link "Copy Number" at bounding box center [635, 50] width 49 height 7
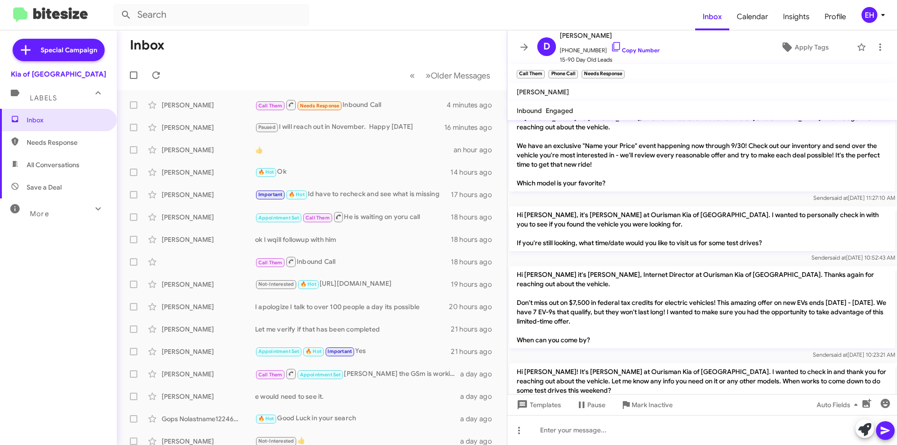
scroll to position [594, 0]
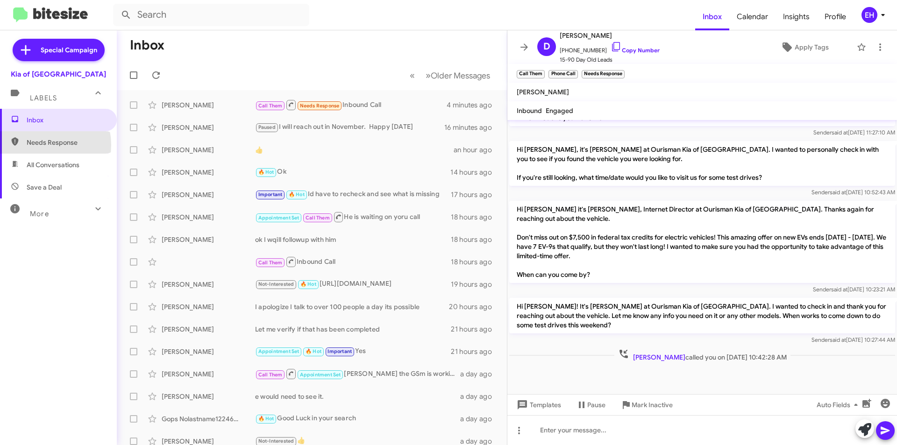
click at [42, 145] on span "Needs Response" at bounding box center [66, 142] width 79 height 9
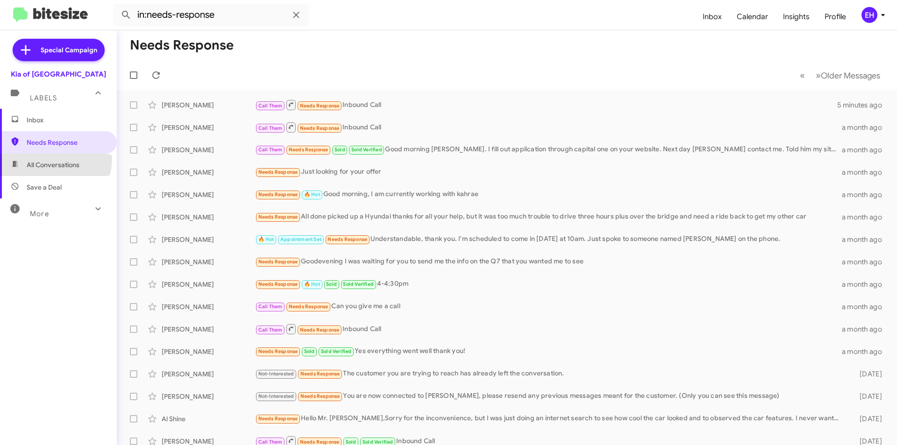
click at [39, 158] on span "All Conversations" at bounding box center [58, 165] width 117 height 22
type input "in:all-conversations"
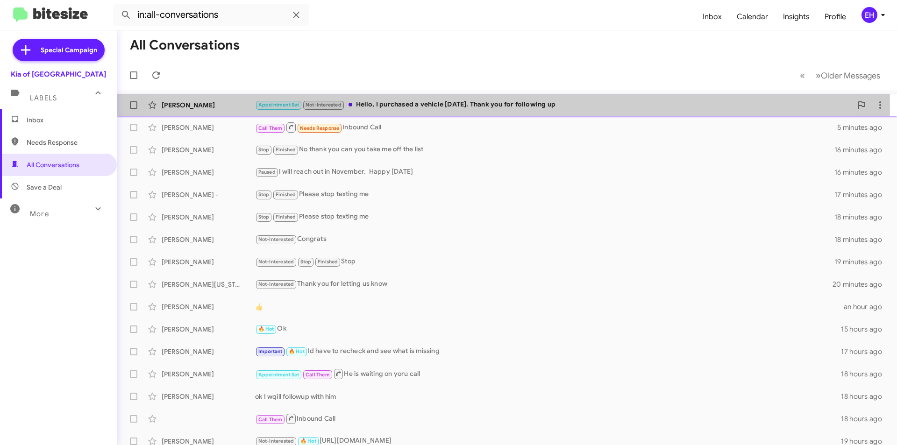
click at [458, 105] on div "Appointment Set Not-Interested Hello, I purchased a vehicle [DATE]. Thank you f…" at bounding box center [553, 105] width 597 height 11
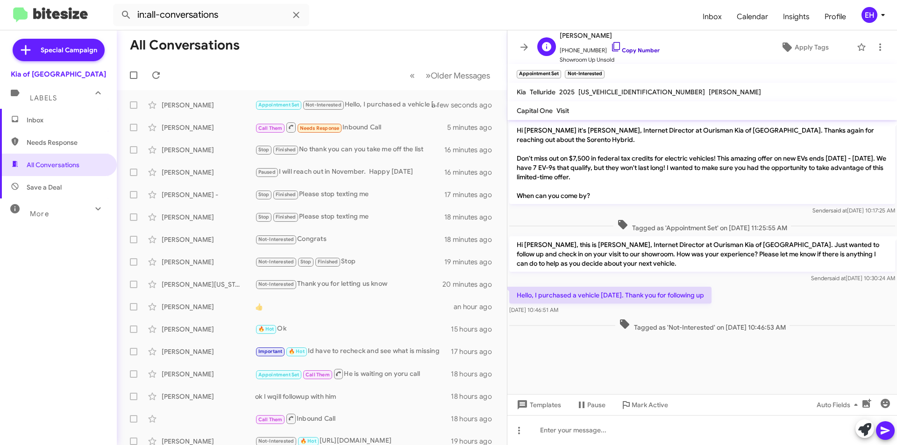
click at [633, 50] on link "Copy Number" at bounding box center [635, 50] width 49 height 7
click at [673, 421] on div at bounding box center [702, 430] width 390 height 30
click at [878, 429] on button at bounding box center [885, 430] width 19 height 19
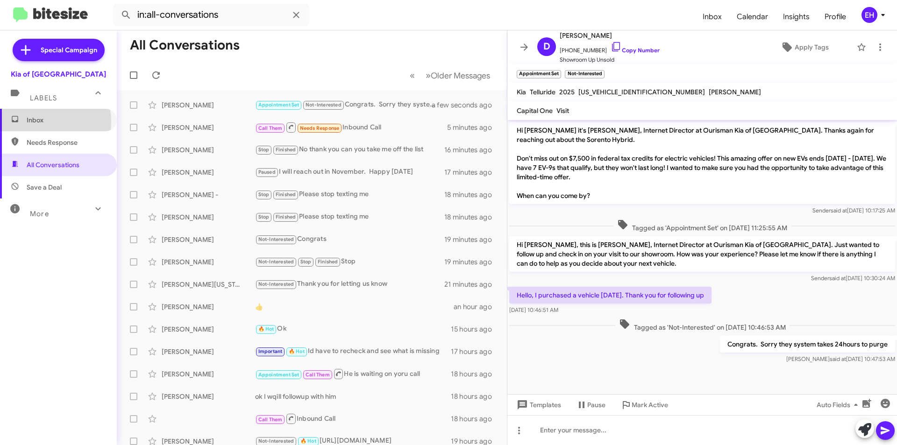
drag, startPoint x: 43, startPoint y: 121, endPoint x: 44, endPoint y: 107, distance: 14.1
click at [43, 121] on span "Inbox" at bounding box center [66, 119] width 79 height 9
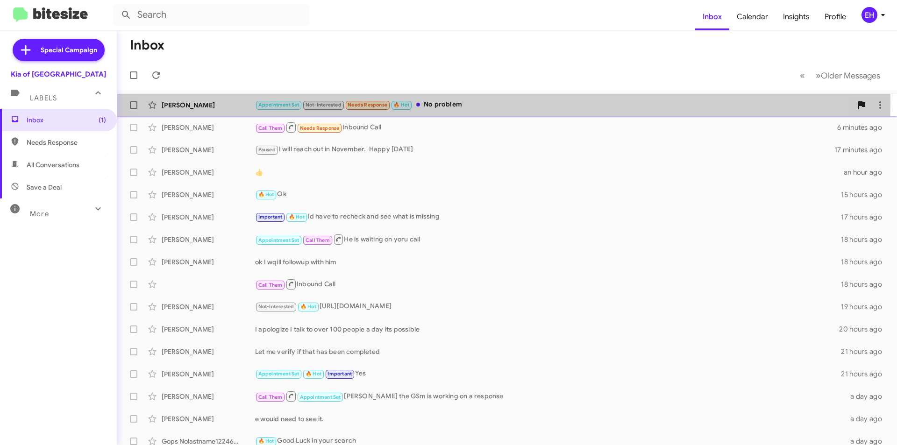
click at [454, 102] on div "Appointment Set Not-Interested Needs Response 🔥 Hot No problem" at bounding box center [553, 105] width 597 height 11
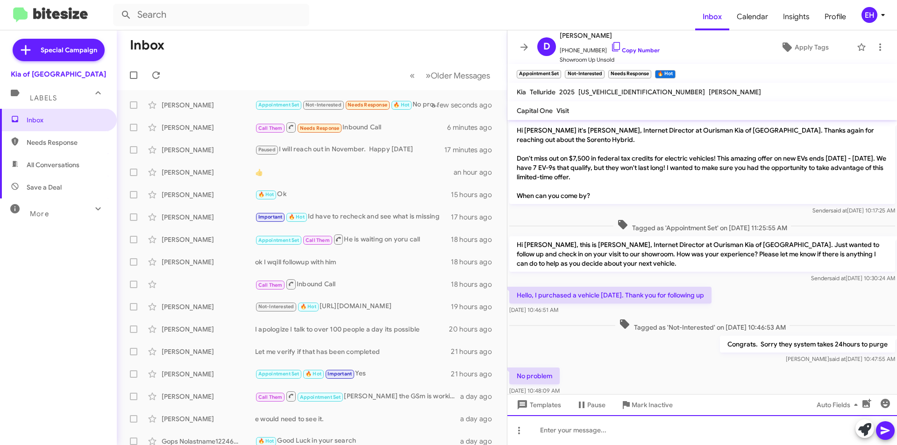
click at [566, 429] on div at bounding box center [702, 430] width 390 height 30
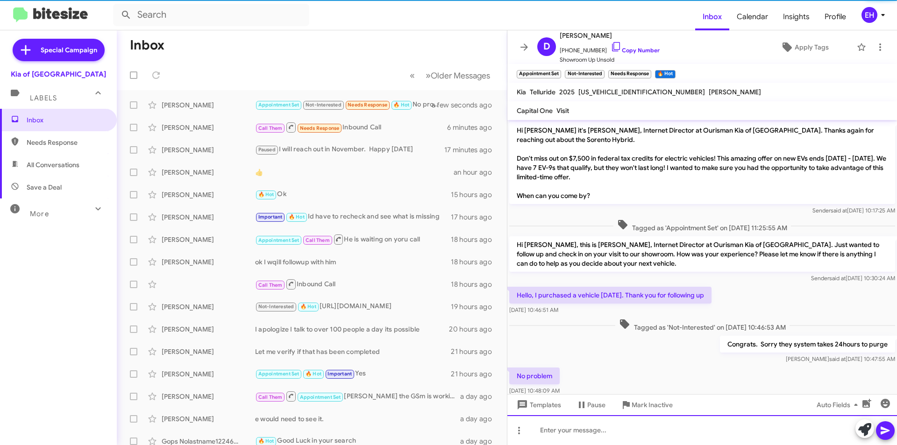
scroll to position [54, 0]
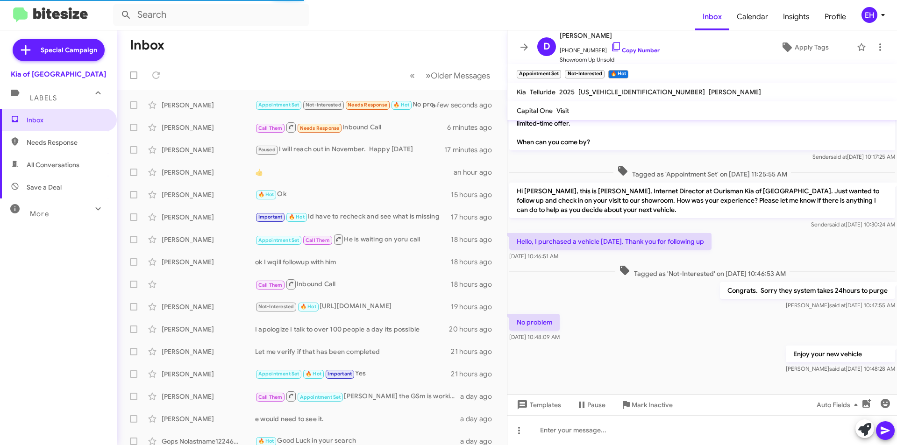
click at [57, 151] on span "Needs Response" at bounding box center [58, 142] width 117 height 22
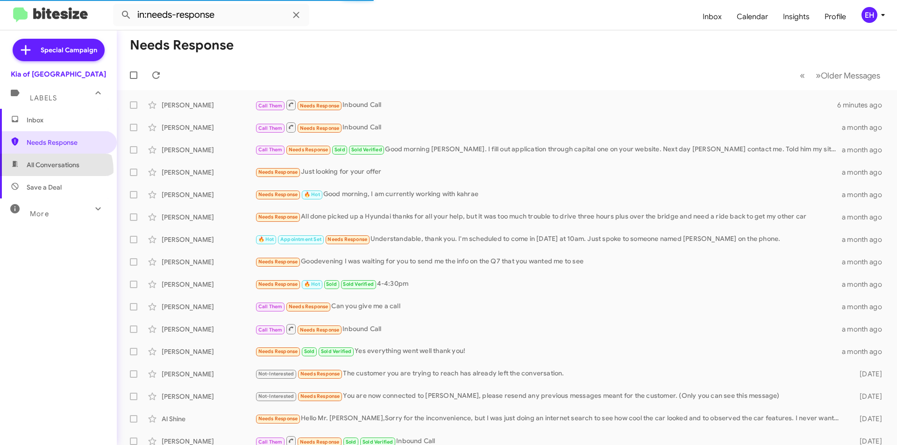
click at [56, 170] on span "All Conversations" at bounding box center [58, 165] width 117 height 22
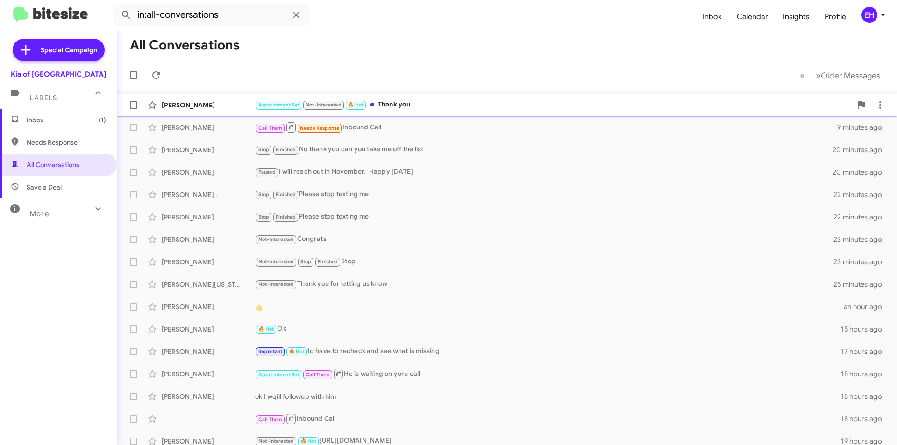
click at [402, 100] on div "Appointment Set Not-Interested 🔥 Hot Thank you" at bounding box center [553, 105] width 597 height 11
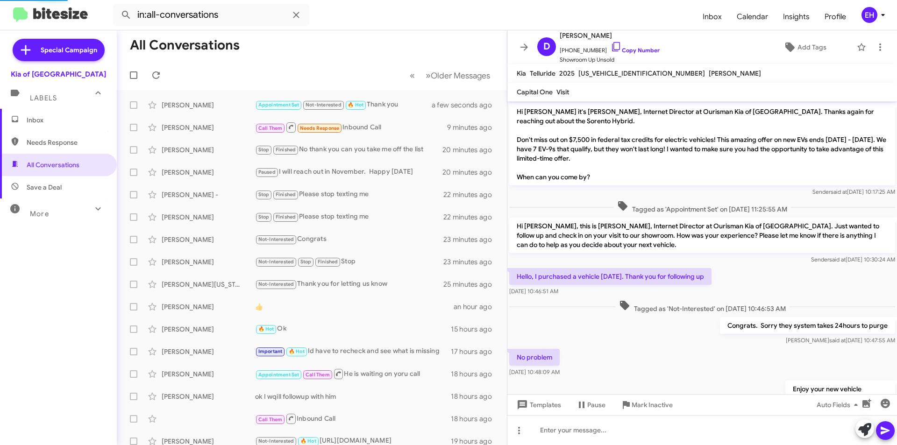
scroll to position [69, 0]
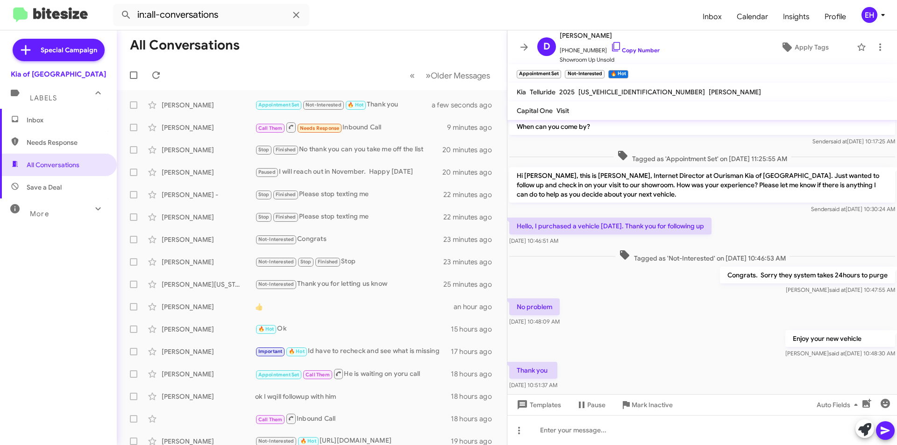
click at [881, 20] on icon at bounding box center [883, 14] width 11 height 11
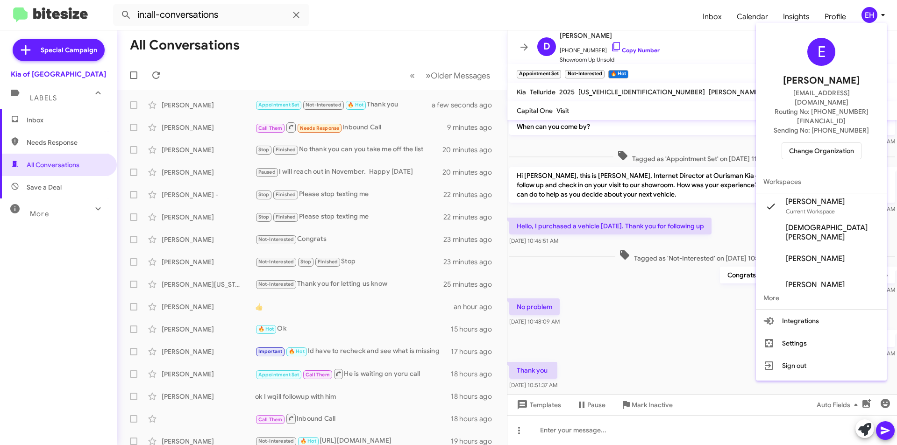
click at [882, 19] on div at bounding box center [448, 222] width 897 height 445
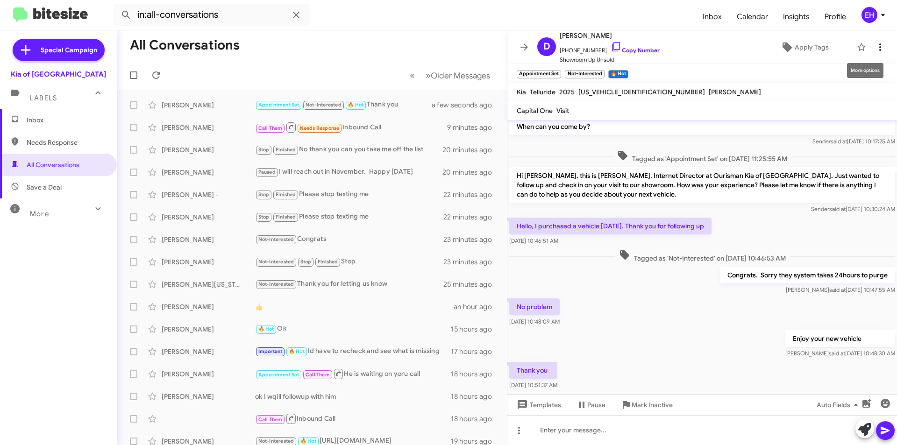
click at [871, 49] on span at bounding box center [880, 47] width 19 height 11
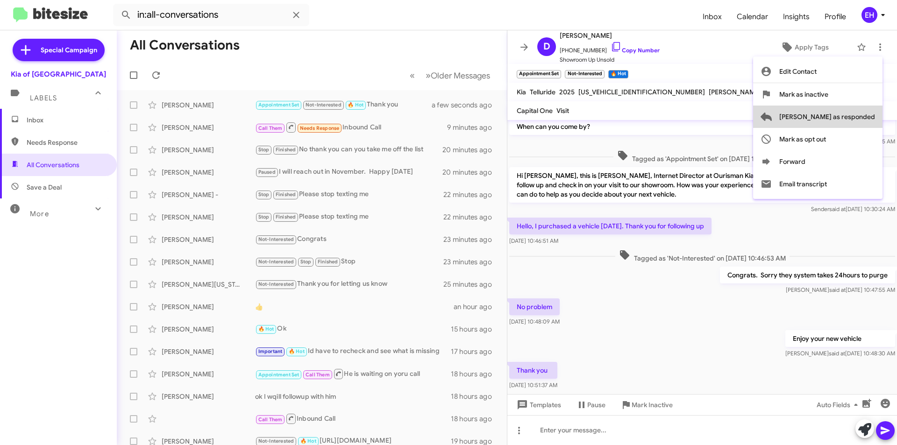
click at [874, 122] on span "[PERSON_NAME] as responded" at bounding box center [827, 117] width 96 height 22
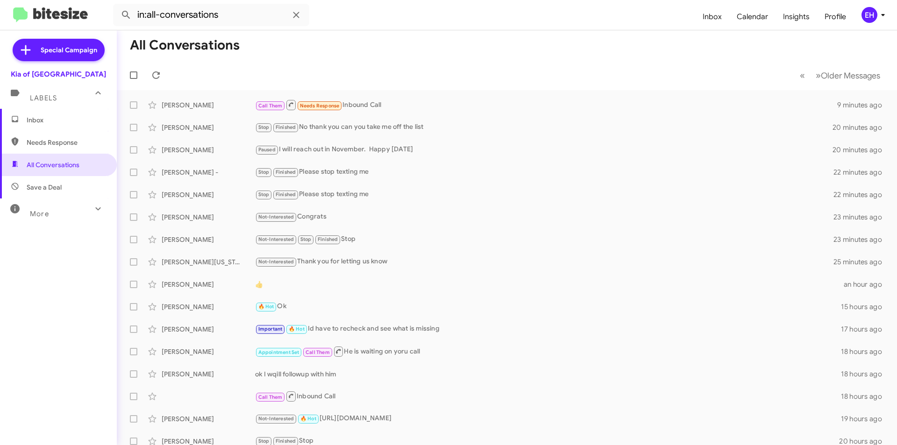
drag, startPoint x: 52, startPoint y: 142, endPoint x: 55, endPoint y: 134, distance: 8.0
click at [52, 142] on span "Needs Response" at bounding box center [66, 142] width 79 height 9
type input "in:needs-response"
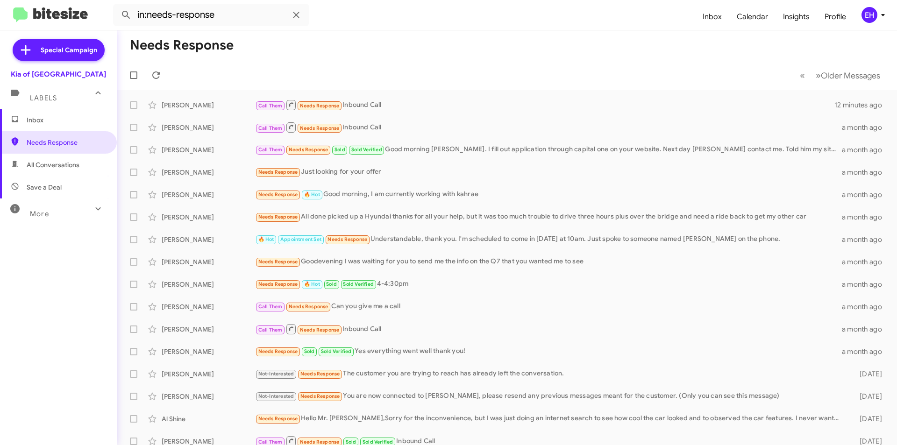
click at [49, 135] on span "Needs Response" at bounding box center [58, 142] width 117 height 22
click at [55, 121] on span "Inbox" at bounding box center [66, 119] width 79 height 9
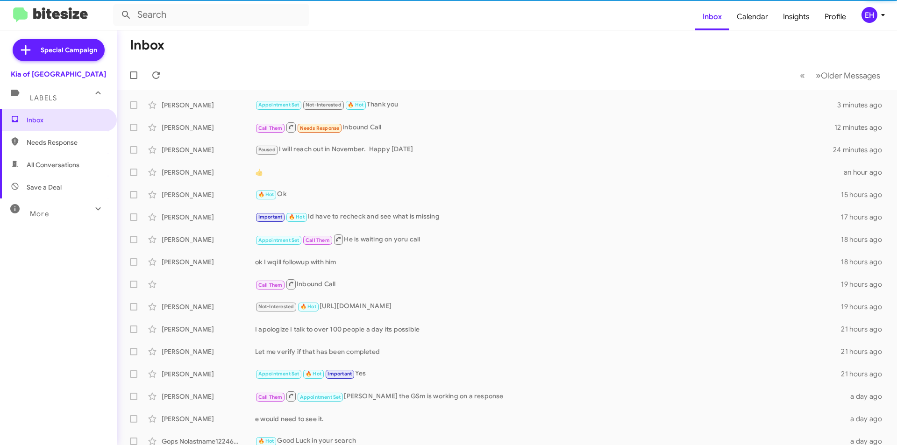
click at [63, 147] on span "Needs Response" at bounding box center [58, 142] width 117 height 22
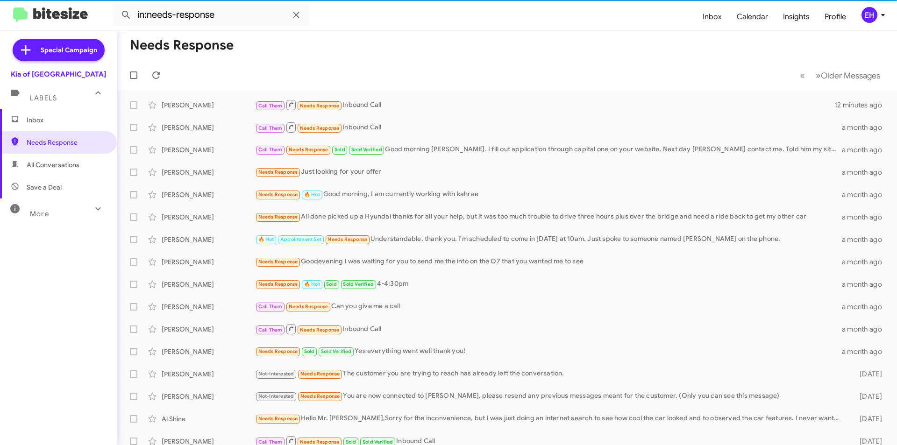
click at [65, 167] on span "All Conversations" at bounding box center [53, 164] width 53 height 9
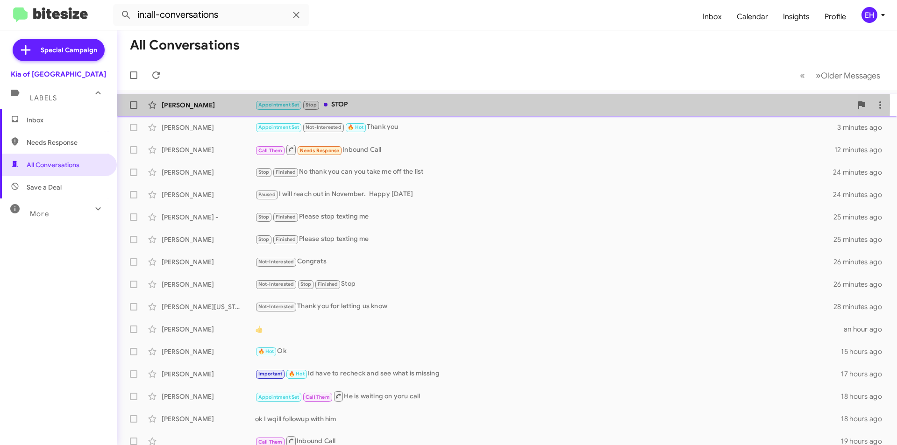
click at [340, 104] on div "Appointment Set Stop STOP" at bounding box center [553, 105] width 597 height 11
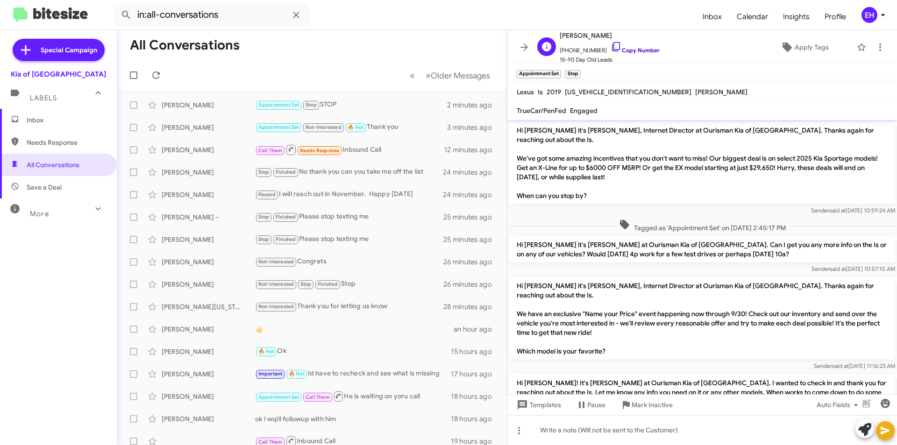
click at [637, 51] on link "Copy Number" at bounding box center [635, 50] width 49 height 7
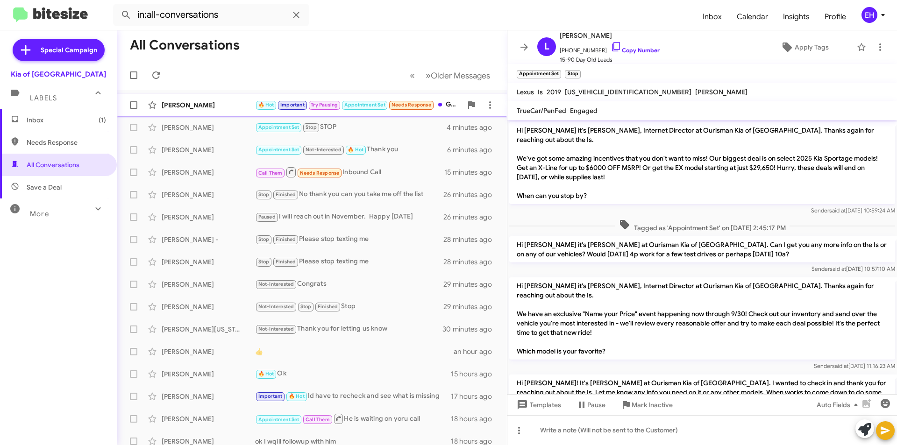
click at [447, 104] on div "🔥 Hot Important Try Pausing Appointment Set Needs Response Good morning [PERSON…" at bounding box center [358, 105] width 207 height 11
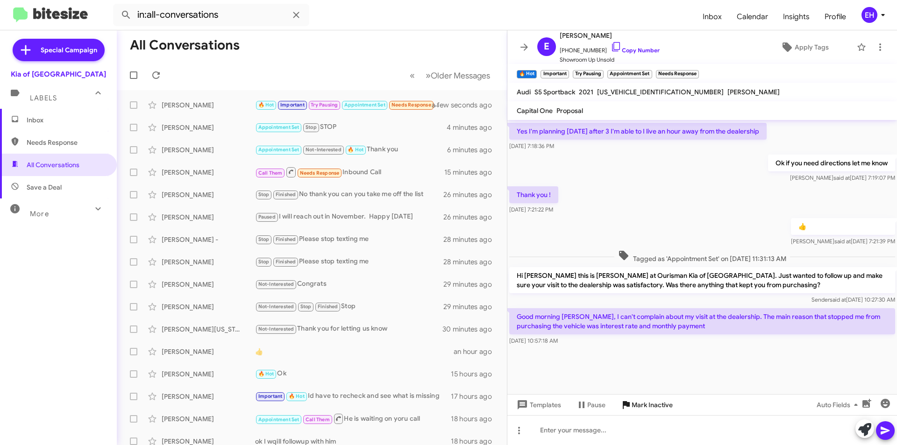
click at [640, 413] on span "Mark Inactive" at bounding box center [652, 405] width 41 height 17
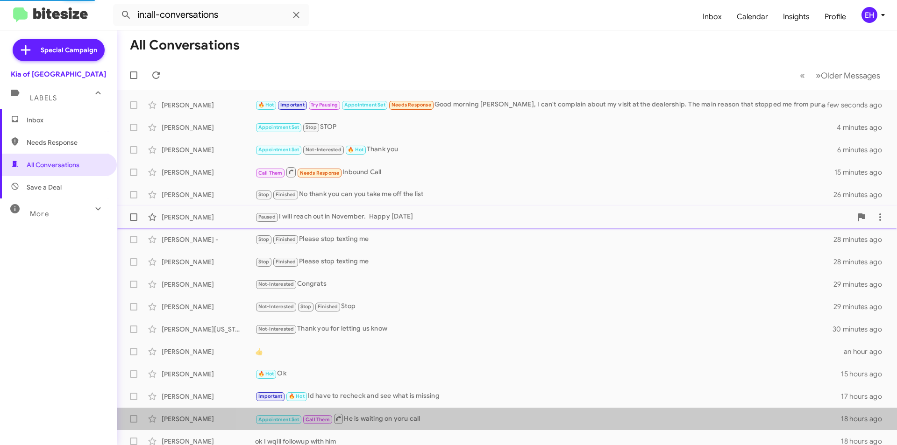
drag, startPoint x: 638, startPoint y: 421, endPoint x: 525, endPoint y: 187, distance: 259.6
click at [635, 400] on mat-action-list "[PERSON_NAME] 🔥 Hot Important Try Pausing Appointment Set Needs Response Good m…" at bounding box center [507, 316] width 780 height 452
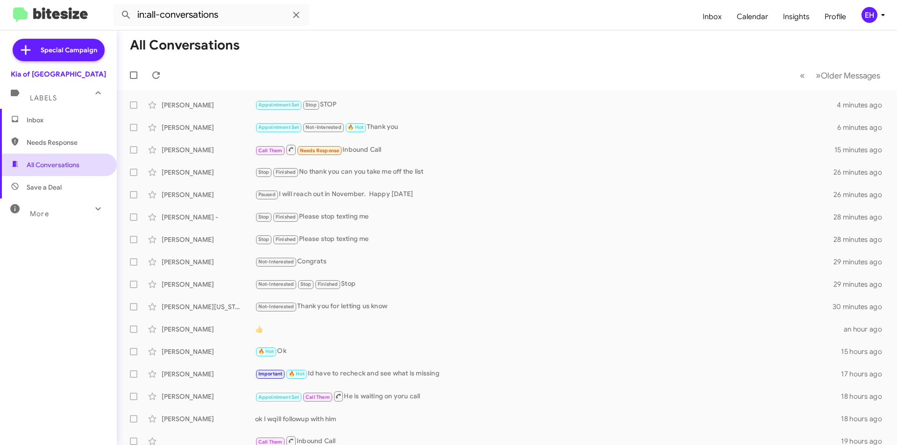
click at [39, 161] on span "All Conversations" at bounding box center [53, 164] width 53 height 9
click at [48, 146] on span "Needs Response" at bounding box center [66, 142] width 79 height 9
type input "in:needs-response"
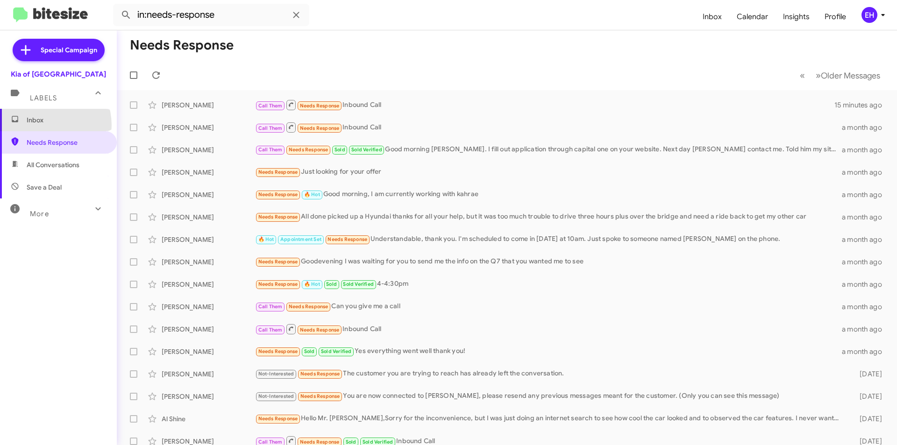
click at [42, 125] on span "Inbox" at bounding box center [58, 120] width 117 height 22
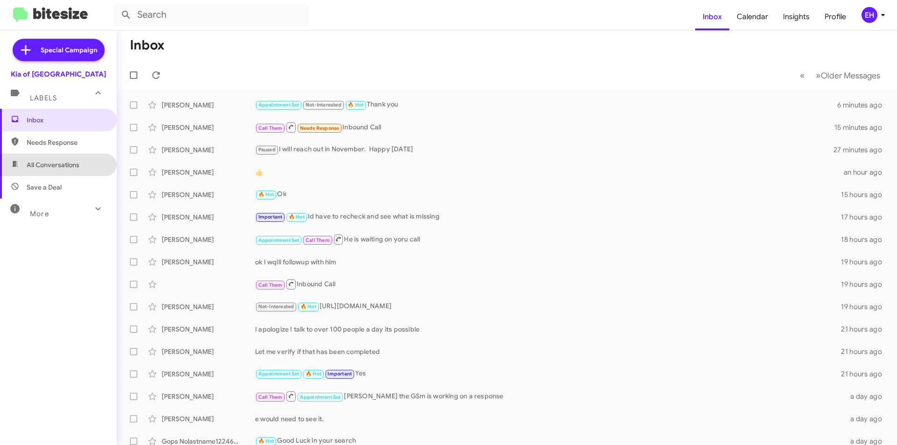
click at [60, 164] on span "All Conversations" at bounding box center [53, 164] width 53 height 9
type input "in:all-conversations"
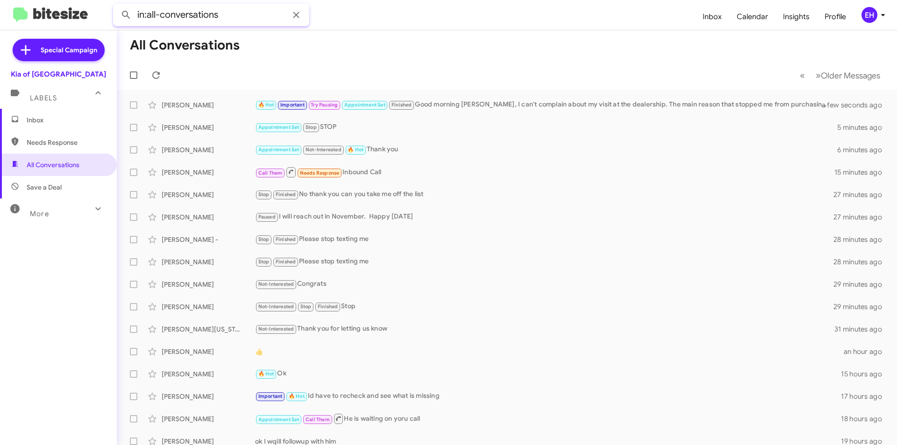
click at [232, 17] on input "in:all-conversations" at bounding box center [211, 15] width 196 height 22
click at [469, 111] on div "[PERSON_NAME] 🔥 Hot Important Try Pausing Appointment Set Finished Good morning…" at bounding box center [506, 105] width 765 height 19
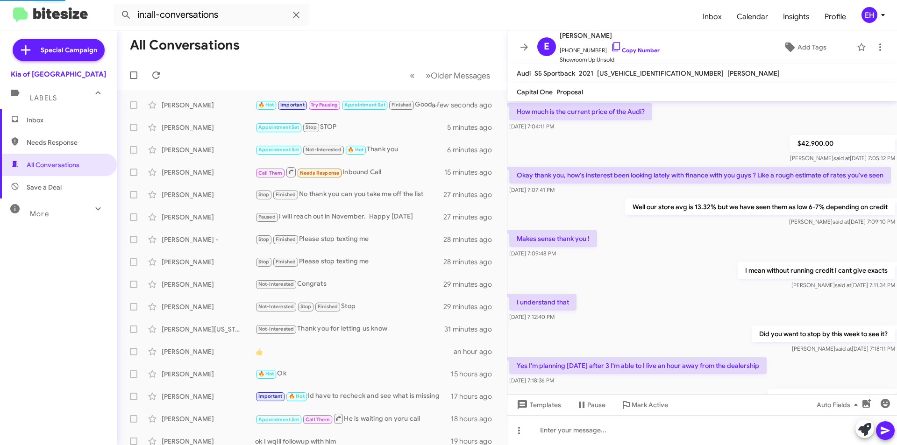
scroll to position [330, 0]
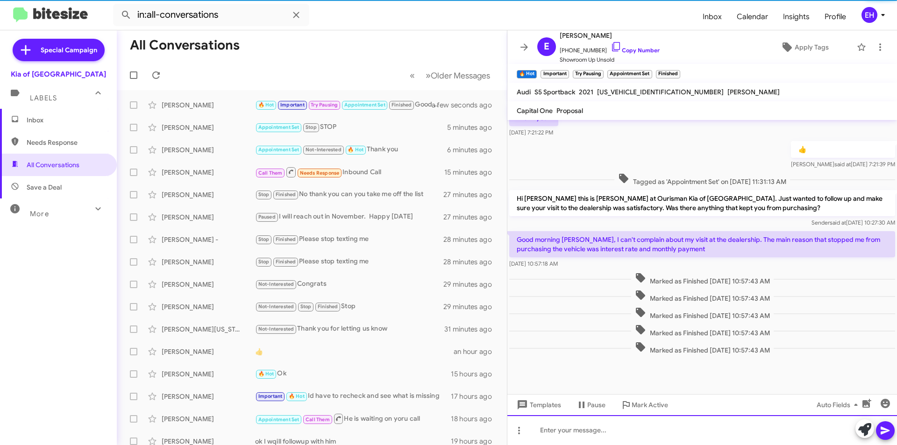
click at [660, 429] on div at bounding box center [702, 430] width 390 height 30
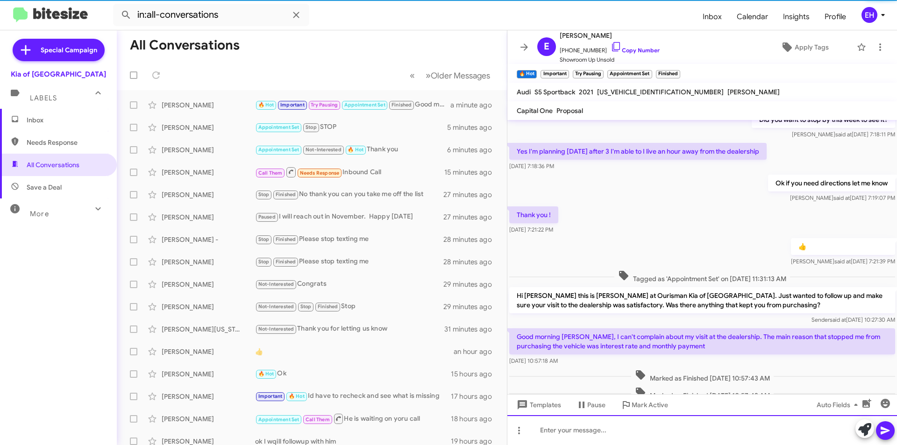
scroll to position [0, 0]
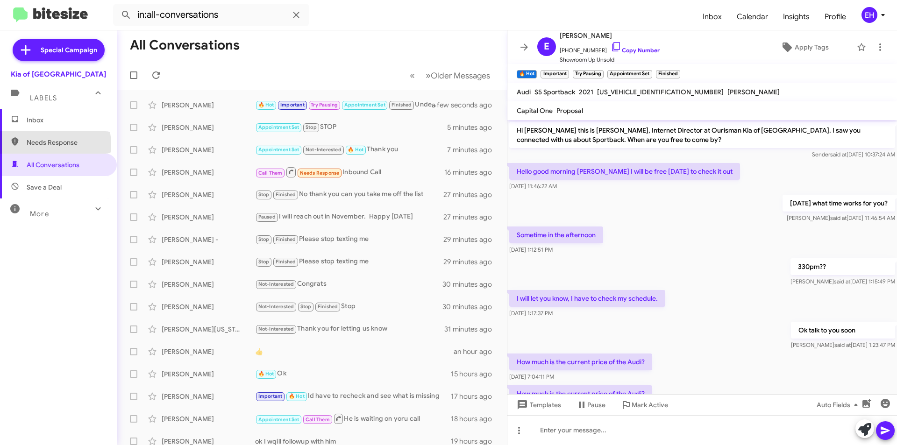
click at [45, 144] on span "Needs Response" at bounding box center [66, 142] width 79 height 9
type input "in:needs-response"
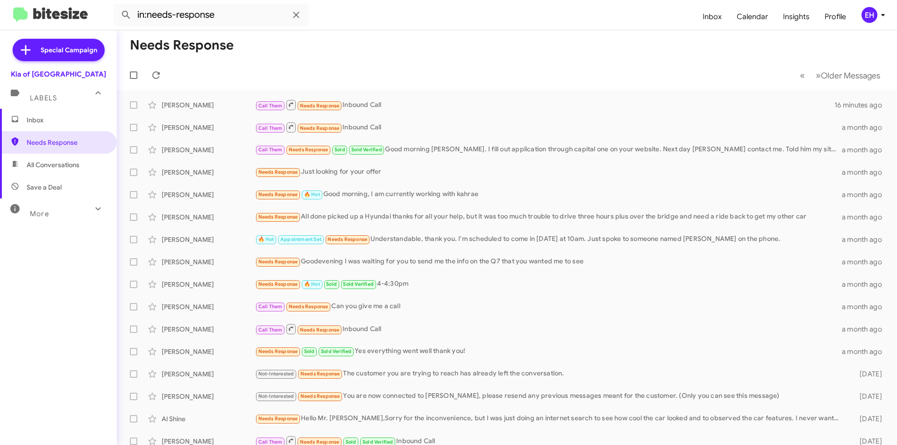
click at [38, 124] on span "Inbox" at bounding box center [66, 119] width 79 height 9
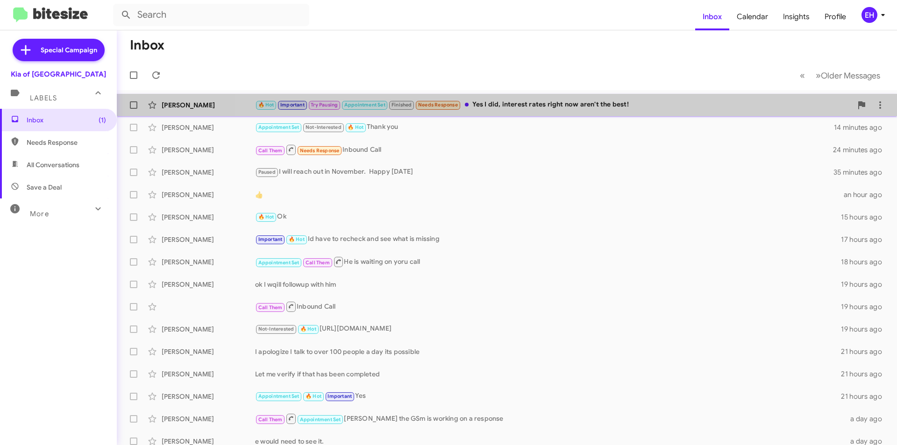
click at [564, 101] on div "🔥 Hot Important Try Pausing Appointment Set Finished Needs Response Yes I did, …" at bounding box center [553, 105] width 597 height 11
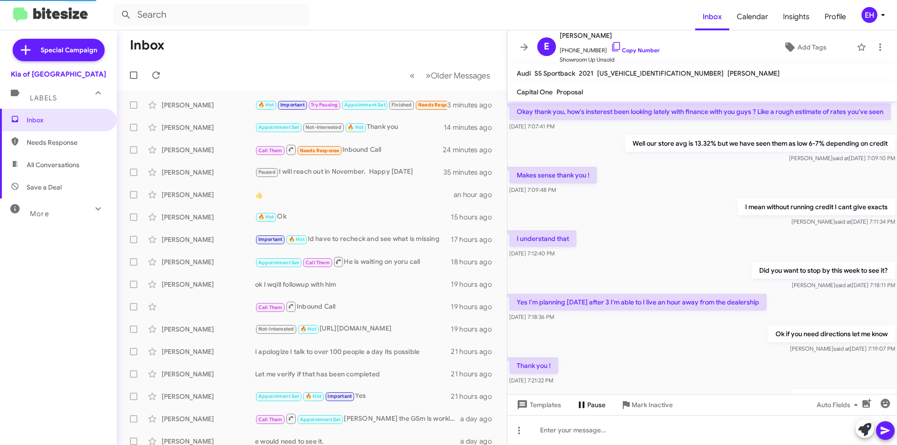
scroll to position [330, 0]
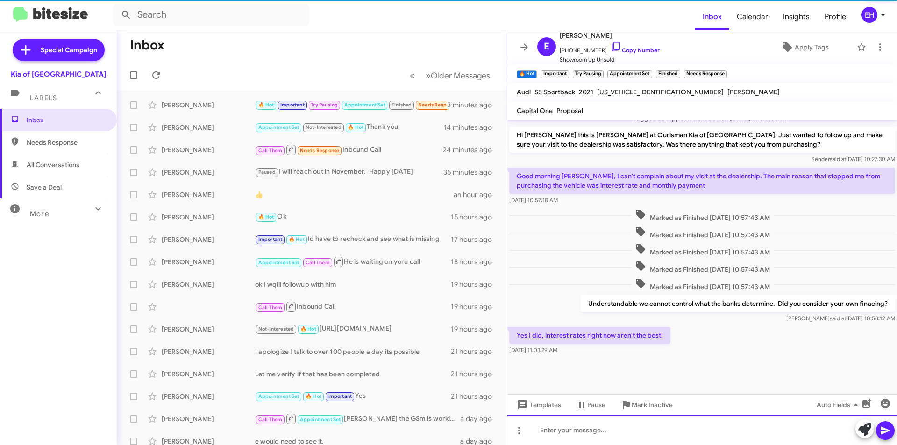
click at [592, 427] on div at bounding box center [702, 430] width 390 height 30
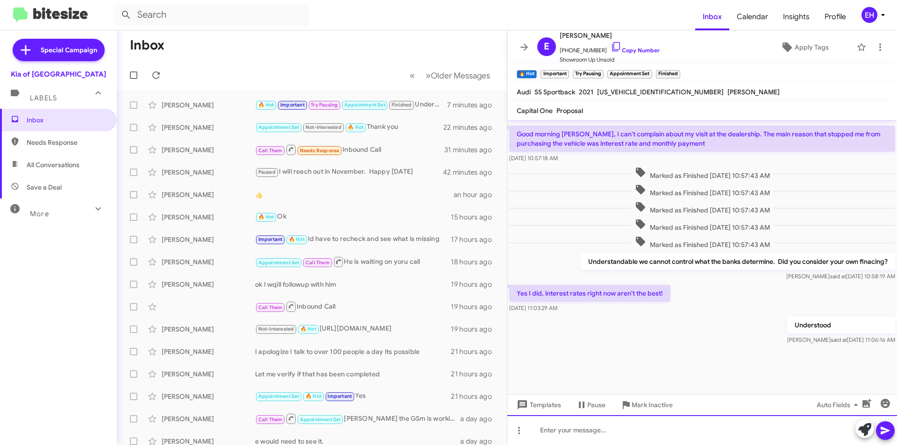
scroll to position [743, 0]
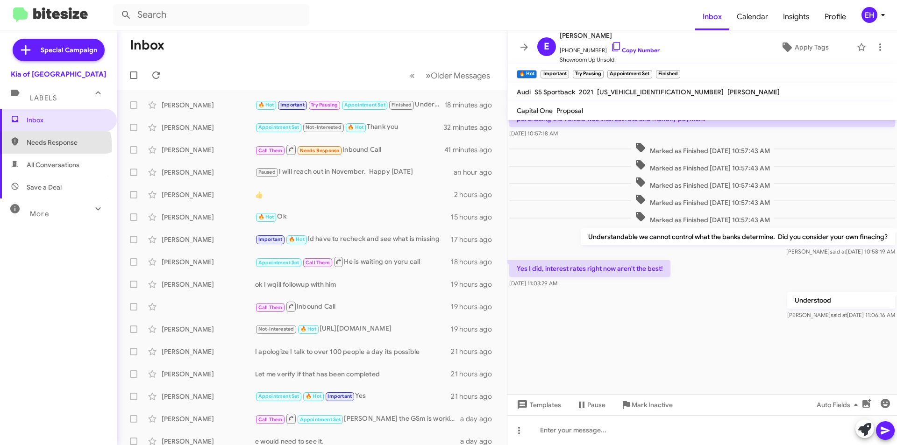
click at [51, 147] on span "Needs Response" at bounding box center [58, 142] width 117 height 22
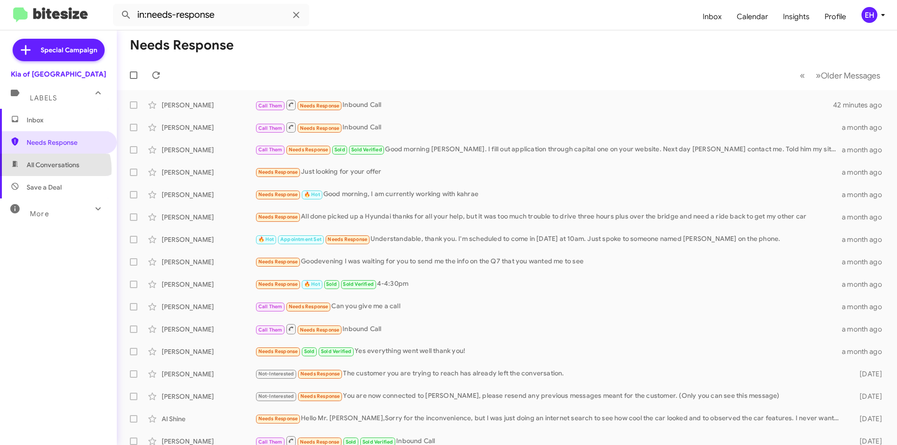
click at [53, 169] on span "All Conversations" at bounding box center [53, 164] width 53 height 9
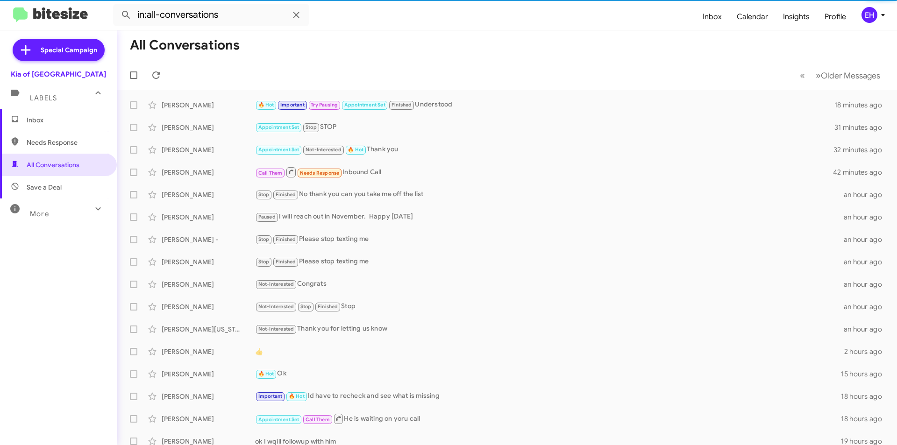
click at [53, 183] on span "Save a Deal" at bounding box center [44, 187] width 35 height 9
type input "in:not-interested"
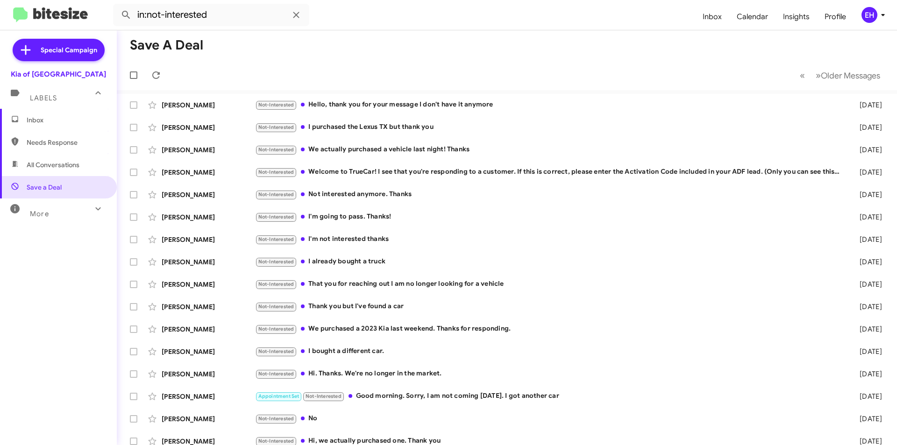
click at [44, 118] on span "Inbox" at bounding box center [66, 119] width 79 height 9
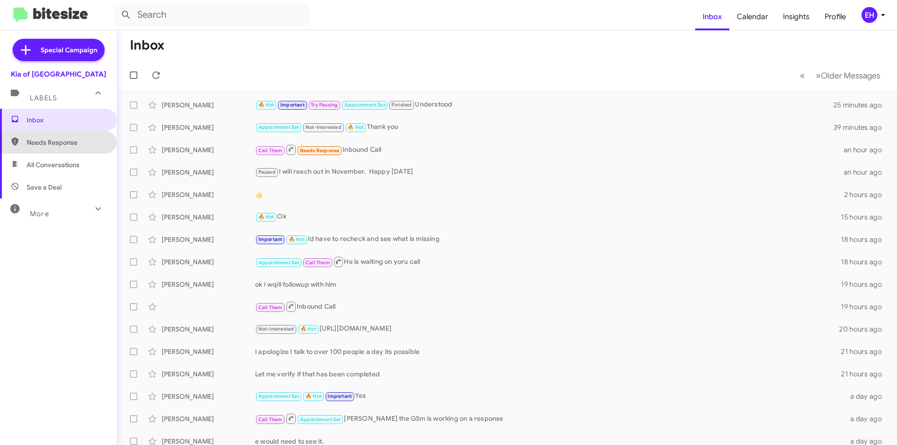
click at [58, 142] on span "Needs Response" at bounding box center [66, 142] width 79 height 9
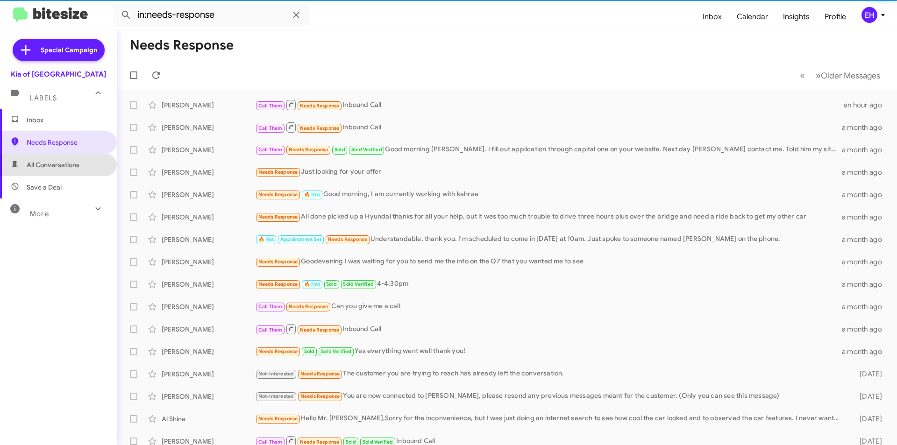
click at [61, 162] on span "All Conversations" at bounding box center [53, 164] width 53 height 9
type input "in:all-conversations"
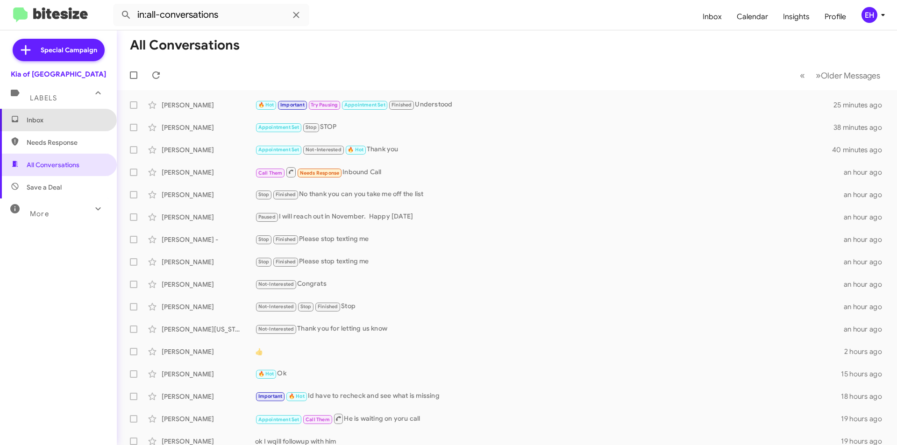
click at [57, 122] on span "Inbox" at bounding box center [66, 119] width 79 height 9
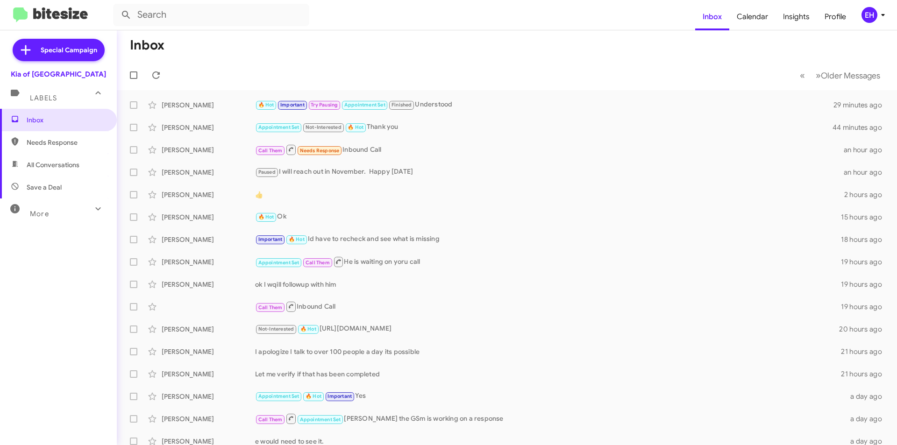
click at [46, 169] on span "All Conversations" at bounding box center [53, 164] width 53 height 9
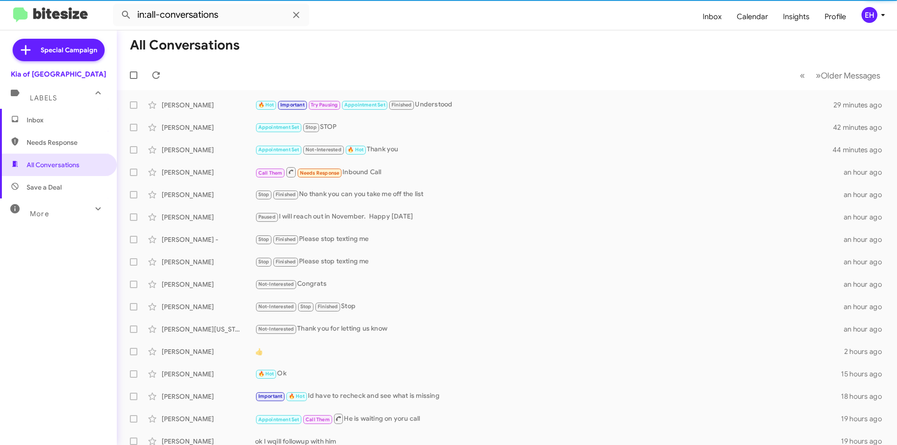
click at [57, 148] on span "Needs Response" at bounding box center [58, 142] width 117 height 22
type input "in:needs-response"
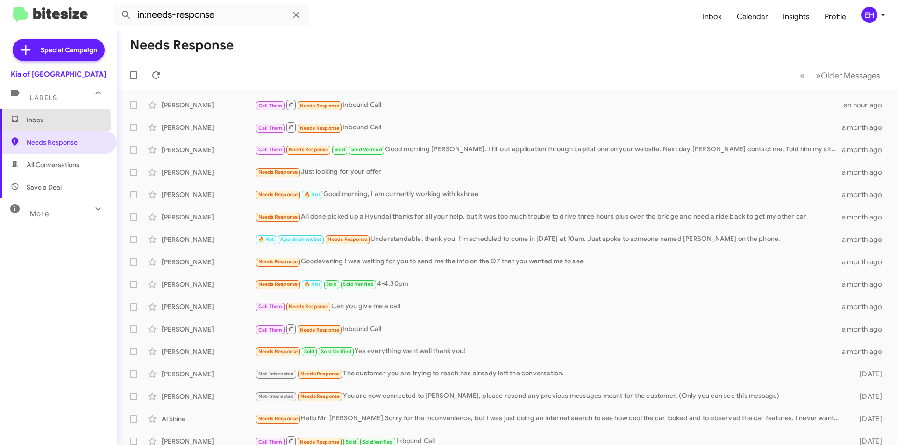
click at [40, 122] on span "Inbox" at bounding box center [66, 119] width 79 height 9
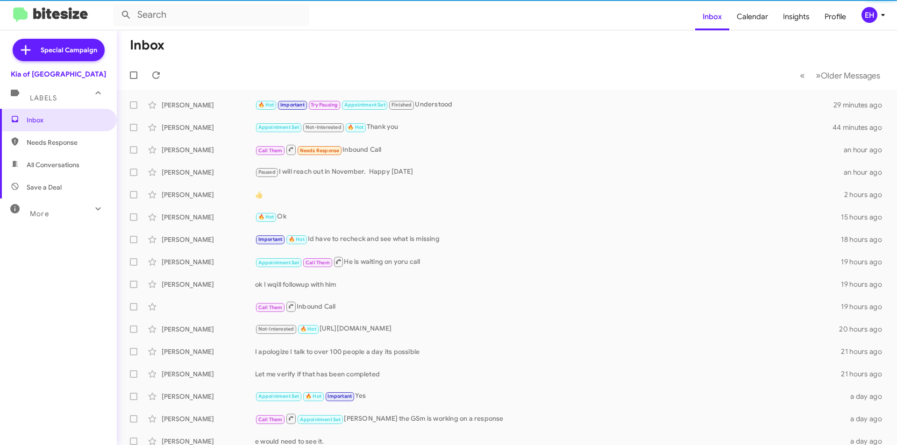
click at [45, 153] on span "Needs Response" at bounding box center [58, 142] width 117 height 22
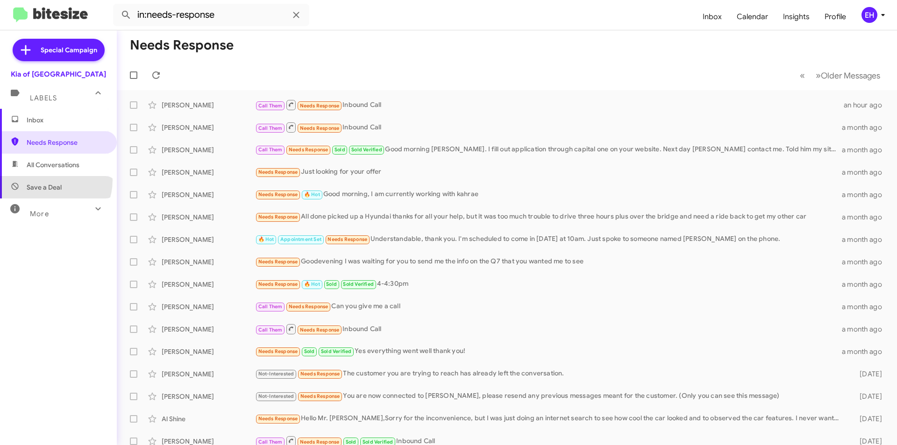
click at [48, 180] on span "Save a Deal" at bounding box center [58, 187] width 117 height 22
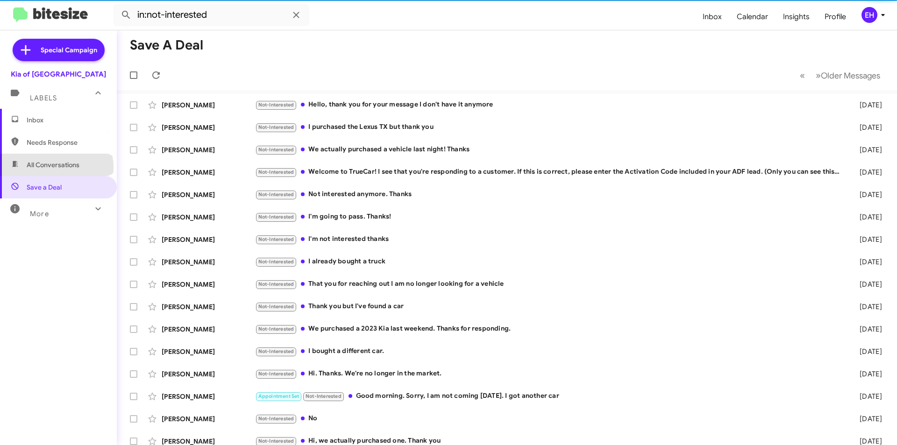
click at [57, 167] on span "All Conversations" at bounding box center [53, 164] width 53 height 9
type input "in:all-conversations"
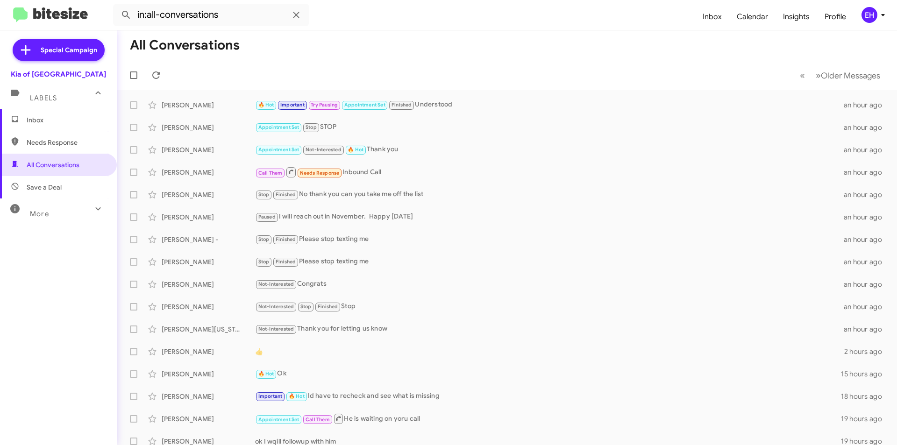
click at [33, 129] on span "Inbox" at bounding box center [58, 120] width 117 height 22
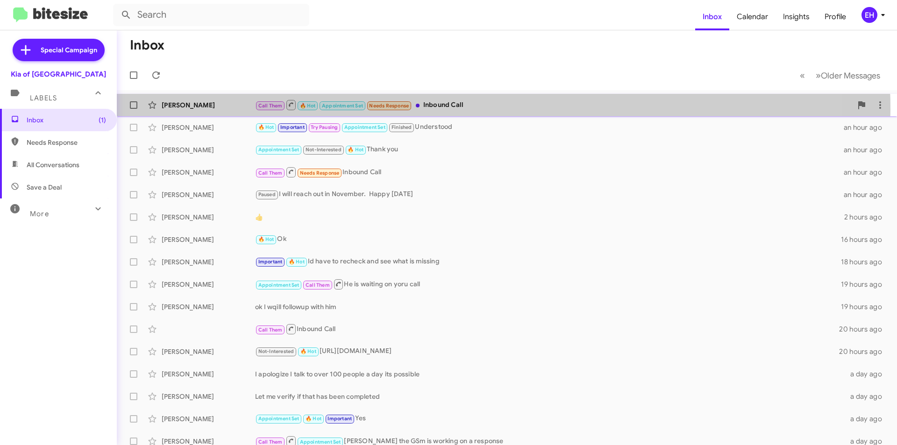
click at [451, 109] on div "Call Them 🔥 Hot Appointment Set Needs Response Inbound Call" at bounding box center [553, 105] width 597 height 12
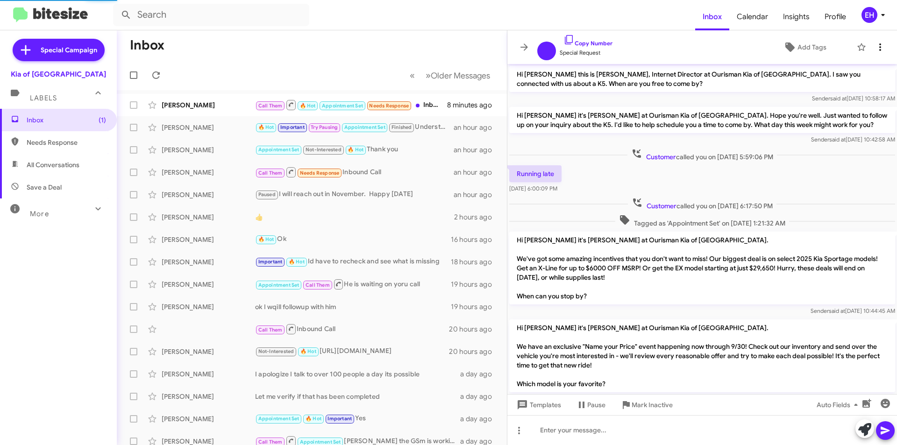
scroll to position [69, 0]
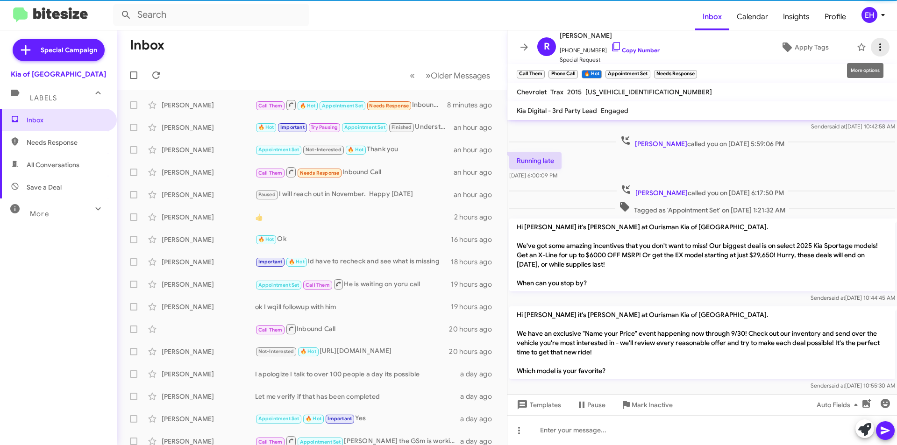
click at [875, 46] on icon at bounding box center [880, 47] width 11 height 11
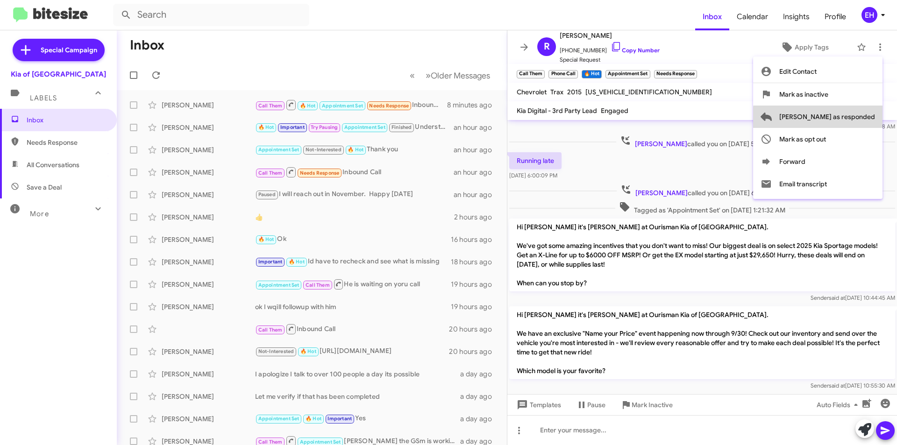
click at [870, 119] on span "[PERSON_NAME] as responded" at bounding box center [827, 117] width 96 height 22
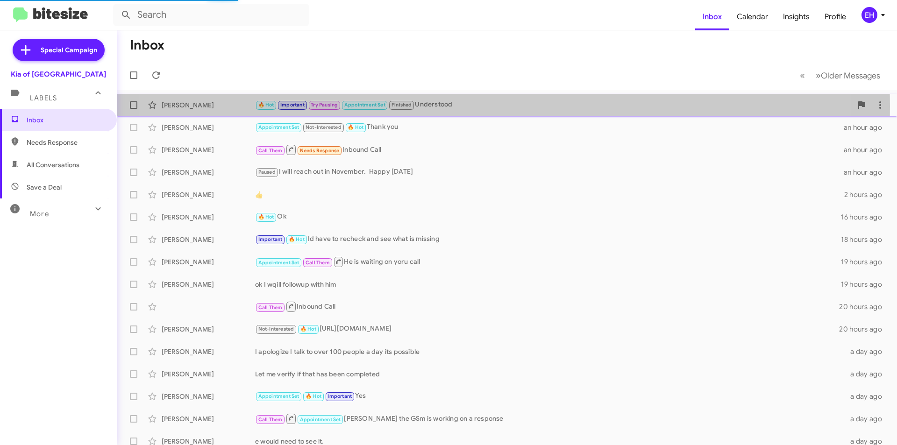
click at [455, 107] on div "🔥 Hot Important Try Pausing Appointment Set Finished Understood" at bounding box center [553, 105] width 597 height 11
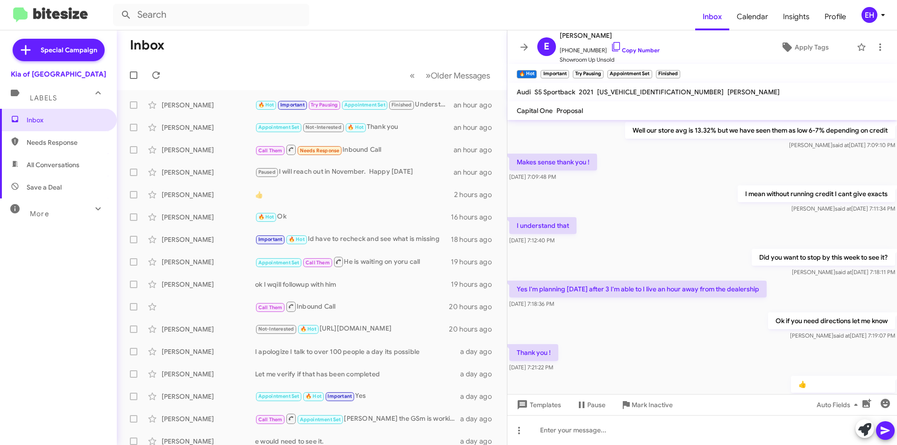
scroll to position [340, 0]
